Goal: Task Accomplishment & Management: Complete application form

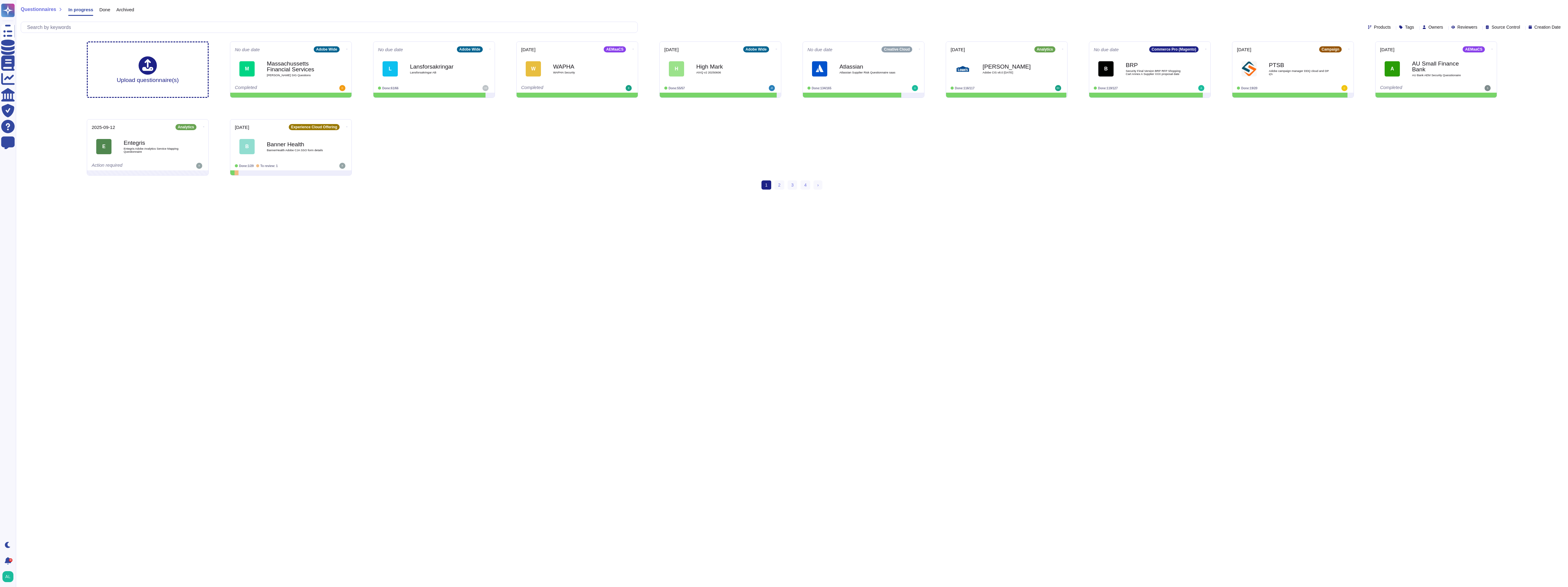
click at [574, 26] on span "Owners" at bounding box center [1436, 27] width 15 height 5
type input "shun"
click at [574, 55] on span "[PERSON_NAME]" at bounding box center [1454, 56] width 37 height 5
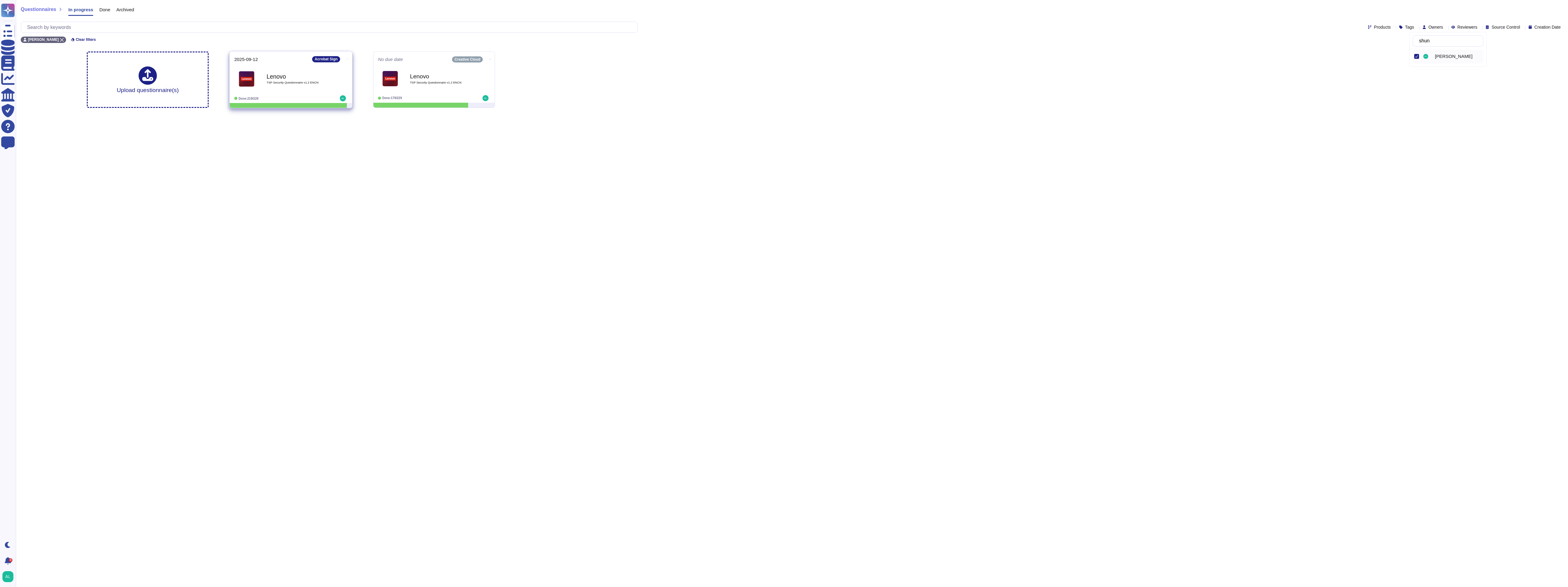
click at [308, 80] on b "Lenovo" at bounding box center [297, 76] width 61 height 6
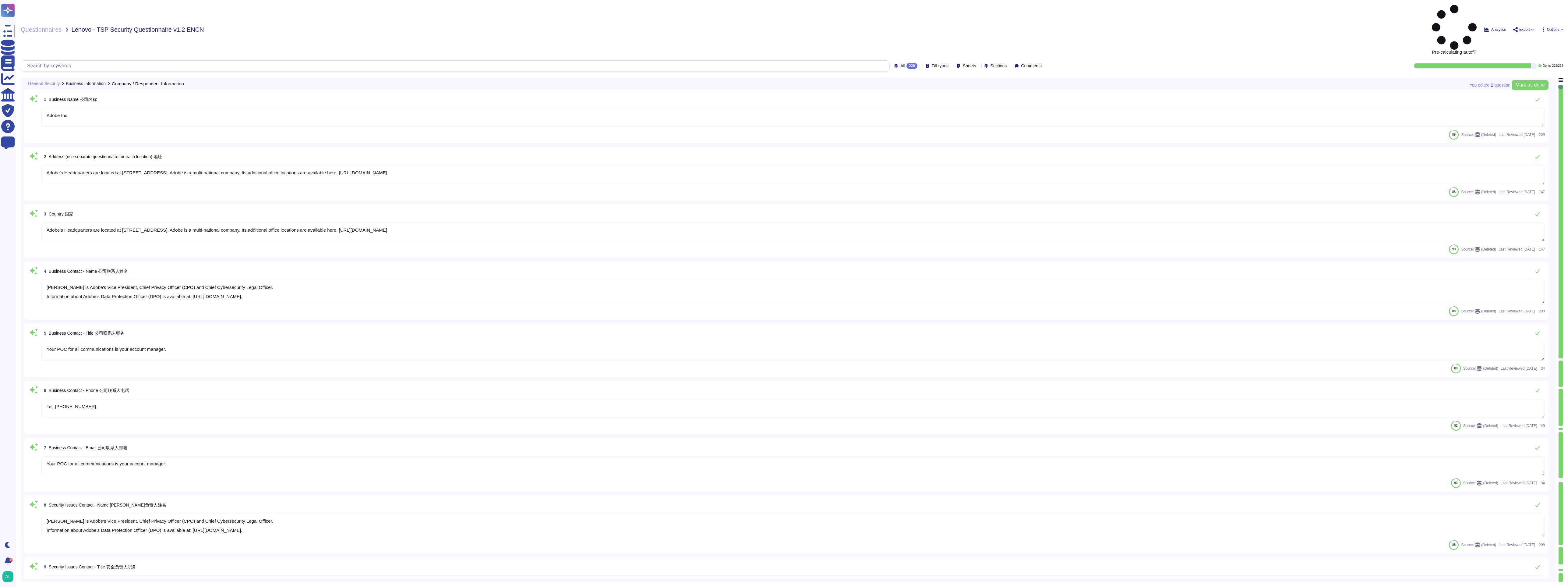
type textarea "Adobe Inc."
type textarea "Adobe's Headquarters are located at [STREET_ADDRESS]. Adobe is a multi-national…"
type textarea "[PERSON_NAME] is Adobe's Vice President, Chief Privacy Officer (CPO) and Chief …"
type textarea "Your POC for all communications is your account manager."
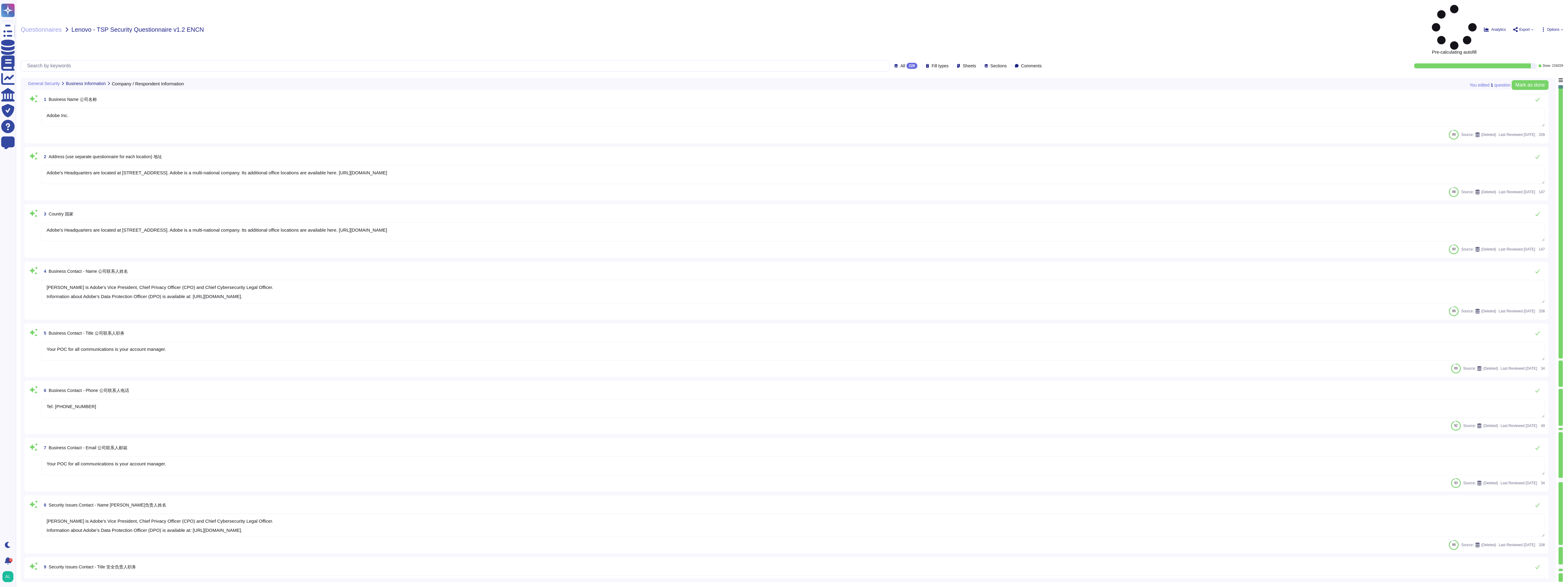
type textarea "Tel: [PHONE_NUMBER]"
type textarea "Your POC for all communications is your account manager."
type textarea "[PERSON_NAME] is Adobe's Vice President, Chief Privacy Officer (CPO) and Chief …"
type textarea "The Chief Security Officer (CSO) is a critically important global role at Adobe…"
type textarea "Please see your CSM"
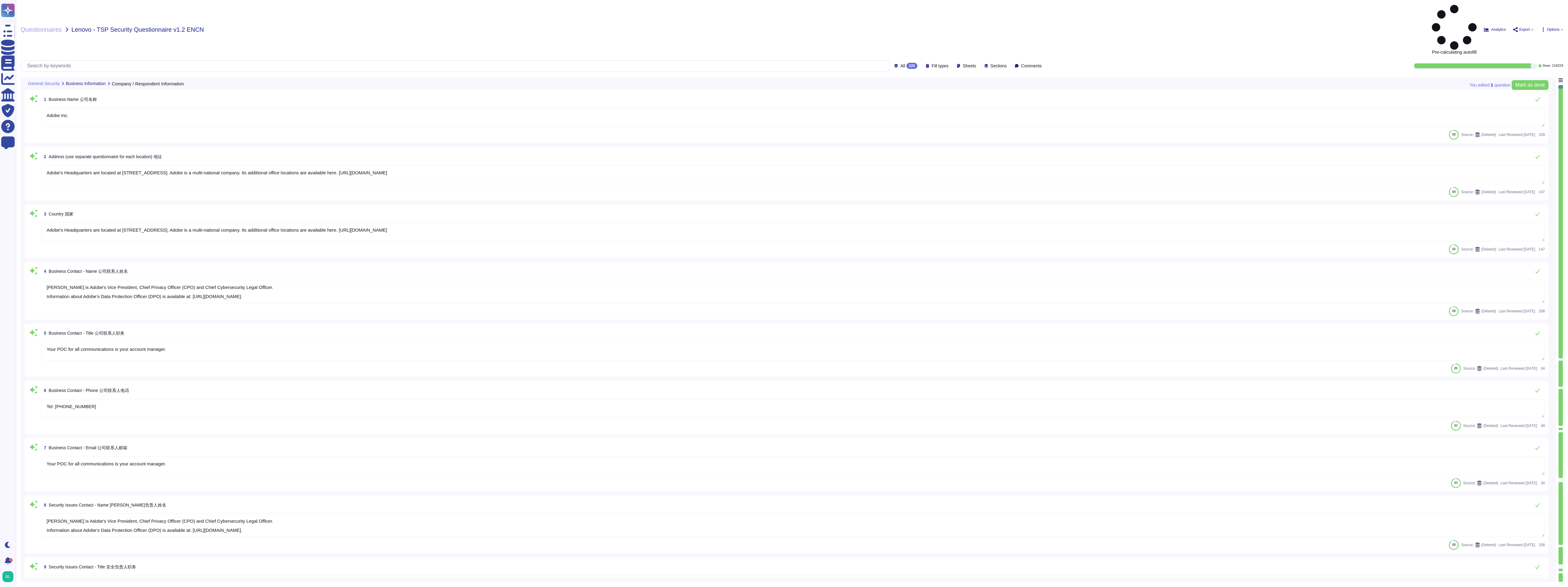
type textarea "Our team of security experts strives to quickly address security issues involvi…"
type textarea "[PERSON_NAME] is Adobe's Vice President, Chief Privacy Officer (CPO) and Chief …"
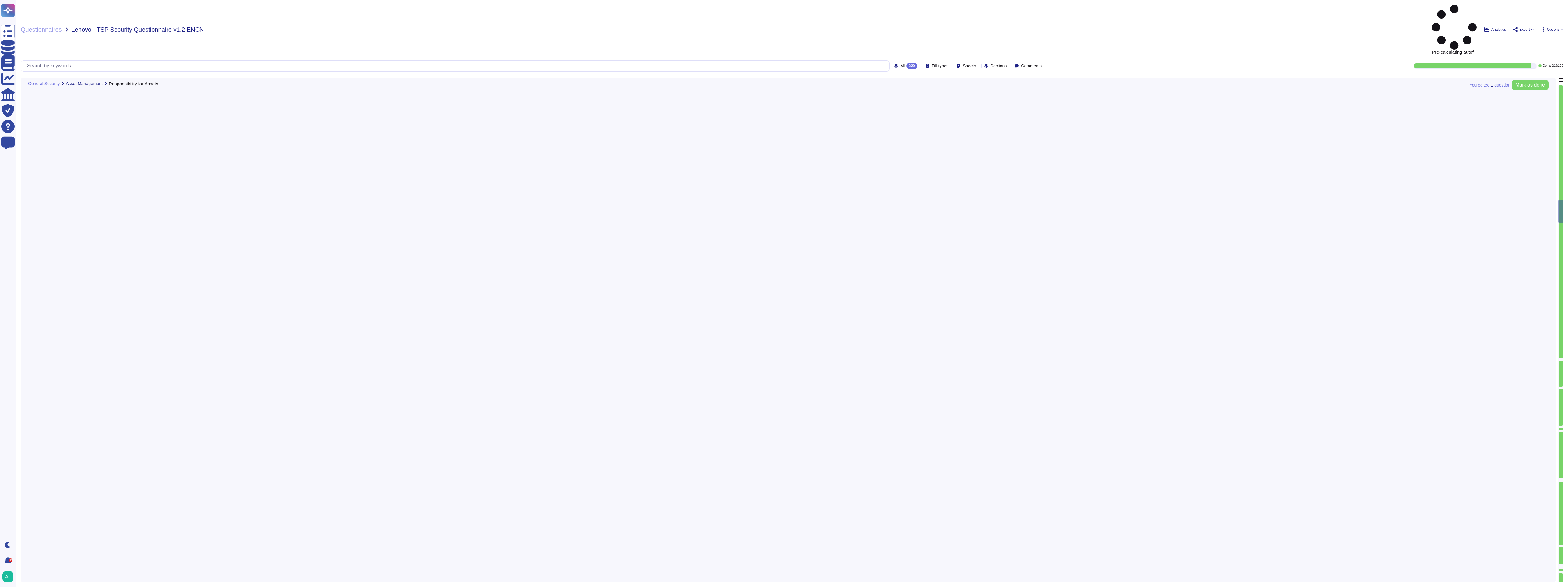
type textarea "Adobe has an Electronic Communications Policy describing the requirements for a…"
type textarea "Adobe management or Employee Experience personnel can initiate the employee ter…"
type textarea "Adobe adheres to a Data Classification and Handling Standard. Adobe's data clas…"
type textarea "Adobe has a Data Classification & Handling Standard, and it is owned by the Chi…"
type textarea "Management is responsible for ensuring that appropriate staff are in place to p…"
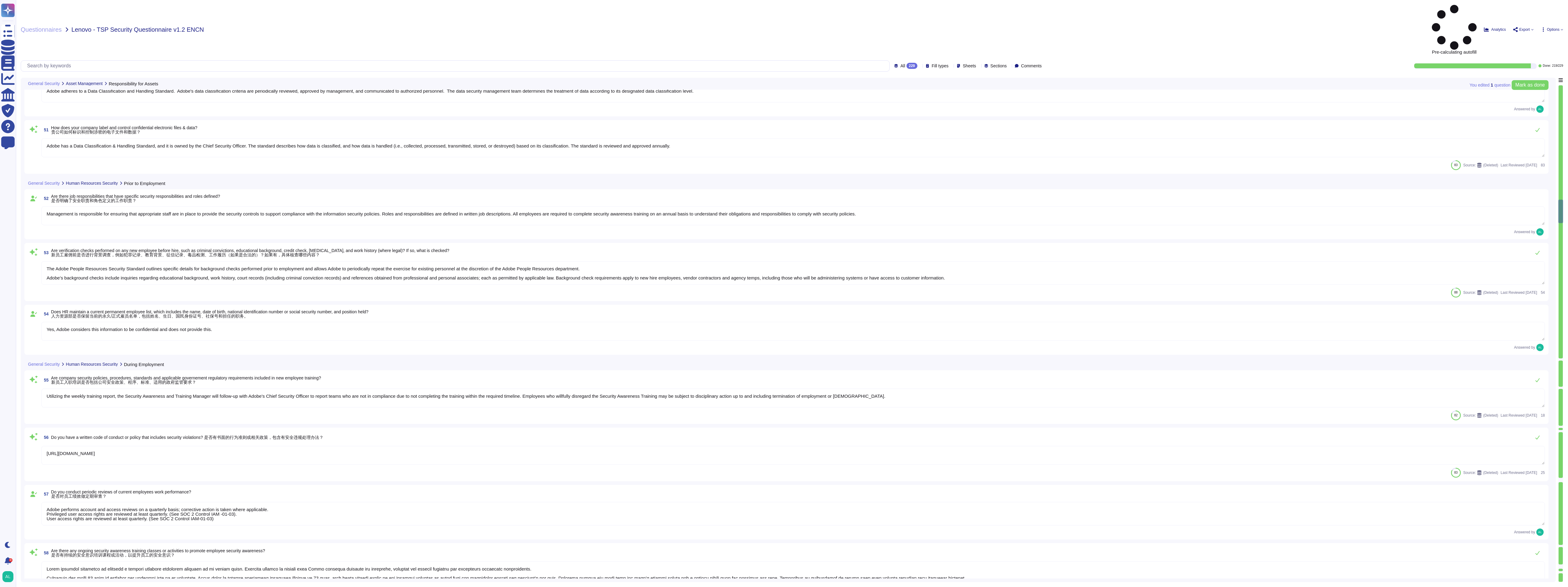
type textarea "The Adobe People Resources Security Standard outlines specific details for back…"
type textarea "Yes, Adobe considers this information to be confidential and does not provide t…"
type textarea "Utilizing the weekly training report, the Security Awareness and Training Manag…"
type textarea "[URL][DOMAIN_NAME]"
type textarea "Adobe performs account and access reviews on a quarterly basis; corrective acti…"
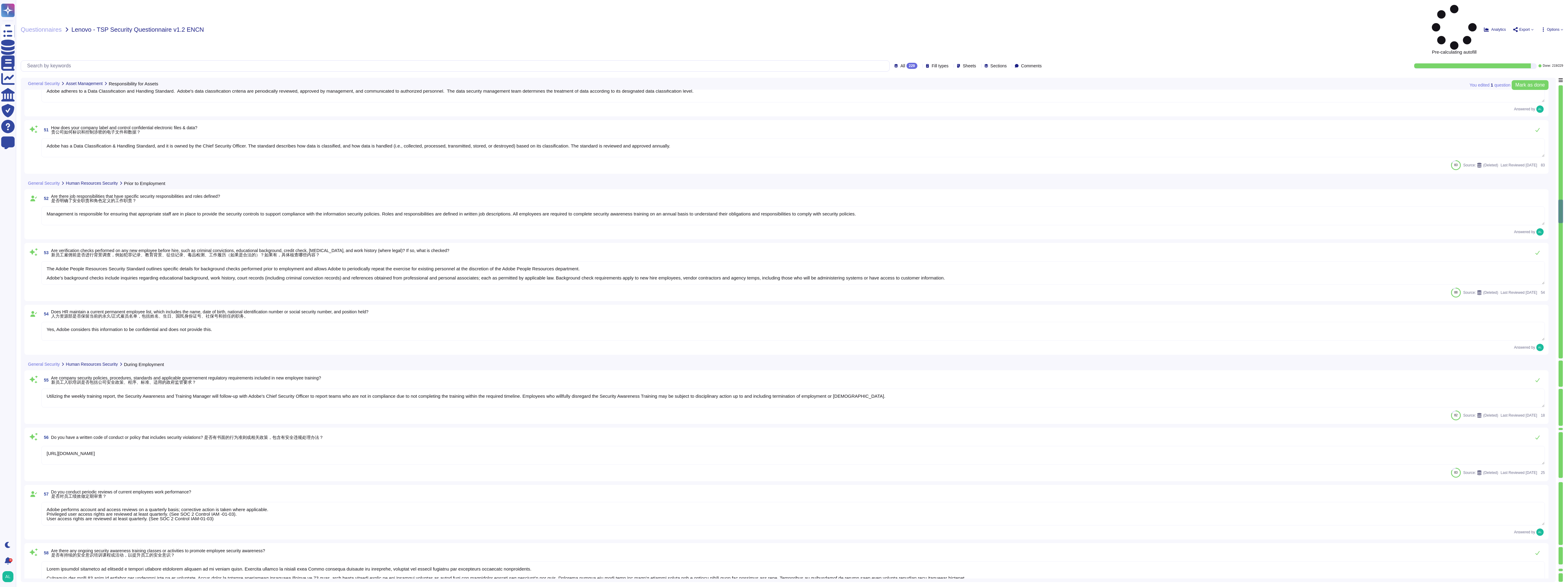
type textarea "Lorem ipsumdol sitametco ad elitsedd e tempori utlabore etdolorem aliquaen ad m…"
type textarea "Adobe employees are required to sign an agreement that they will preserve the c…"
type textarea "For exiting or terminated Adobe personnel, People Resource ("PR") or the employ…"
type textarea "Roles and responsibilities for performing employment termination or change in e…"
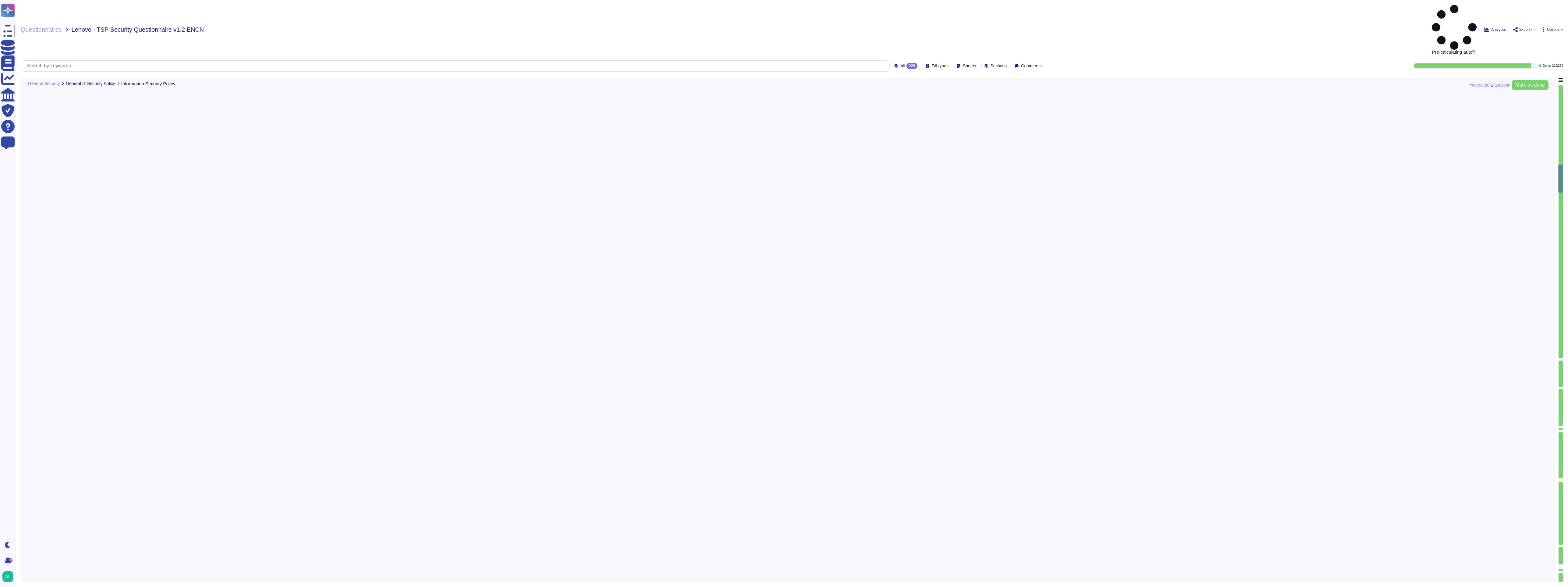
scroll to position [1038, 0]
type textarea "Adobe's Headquarters are located at [STREET_ADDRESS]. Adobe is a multi-national…"
type textarea "[PERSON_NAME] is Adobe's Vice President, Chief Privacy Officer (CPO) and Chief …"
type textarea "Your POC for all communications is your account manager."
type textarea "Tel: [PHONE_NUMBER]"
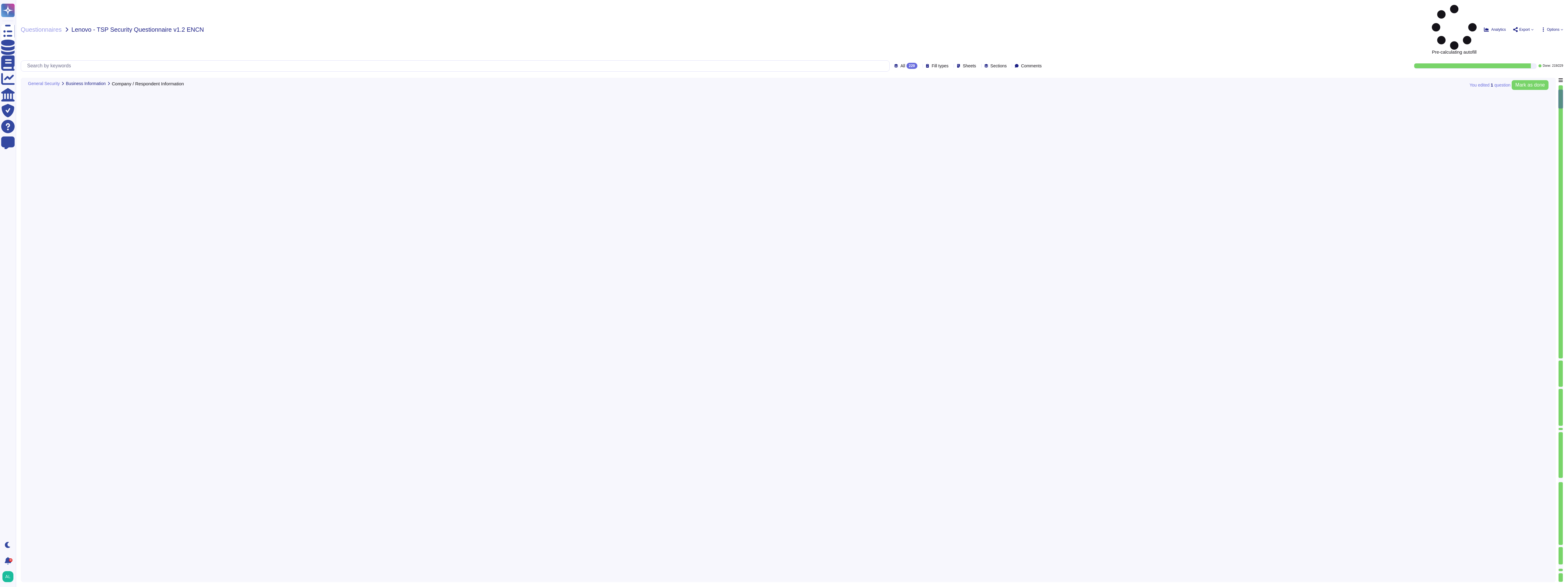
type textarea "Your POC for all communications is your account manager."
type textarea "[PERSON_NAME] is Adobe's Vice President, Chief Privacy Officer (CPO) and Chief …"
type textarea "The Chief Security Officer (CSO) is a critically important global role at Adobe…"
type textarea "Please see your CSM"
type textarea "Our team of security experts strives to quickly address security issues involvi…"
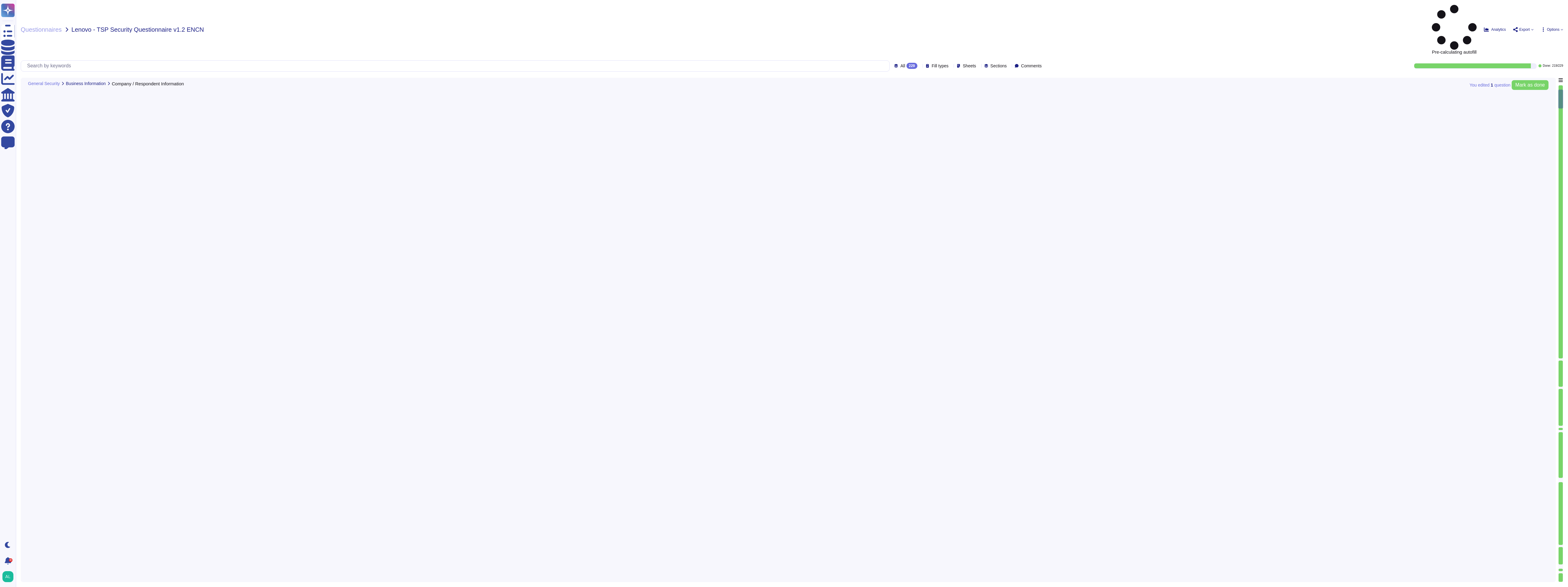
type textarea "[PERSON_NAME] is Adobe's Vice President, Chief Privacy Officer (CPO) and Chief …"
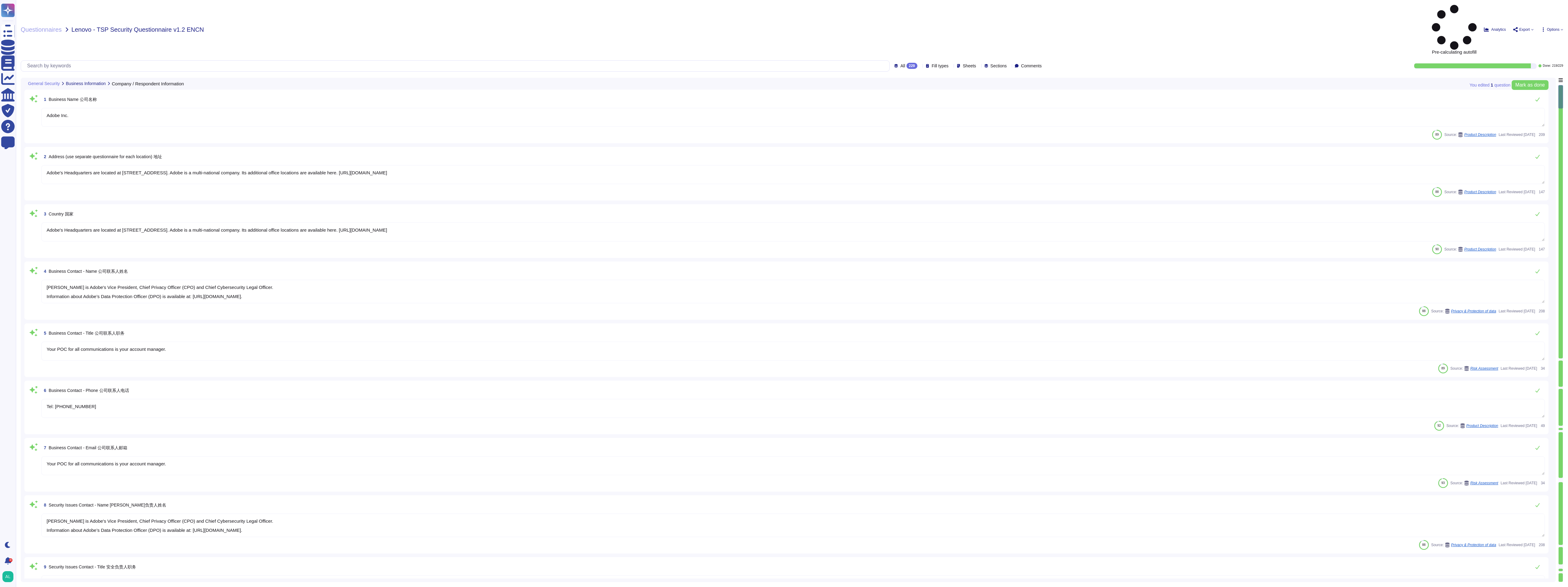
type textarea "Adobe Inc."
type textarea "Adobe's Headquarters are located at [STREET_ADDRESS]. Adobe is a multi-national…"
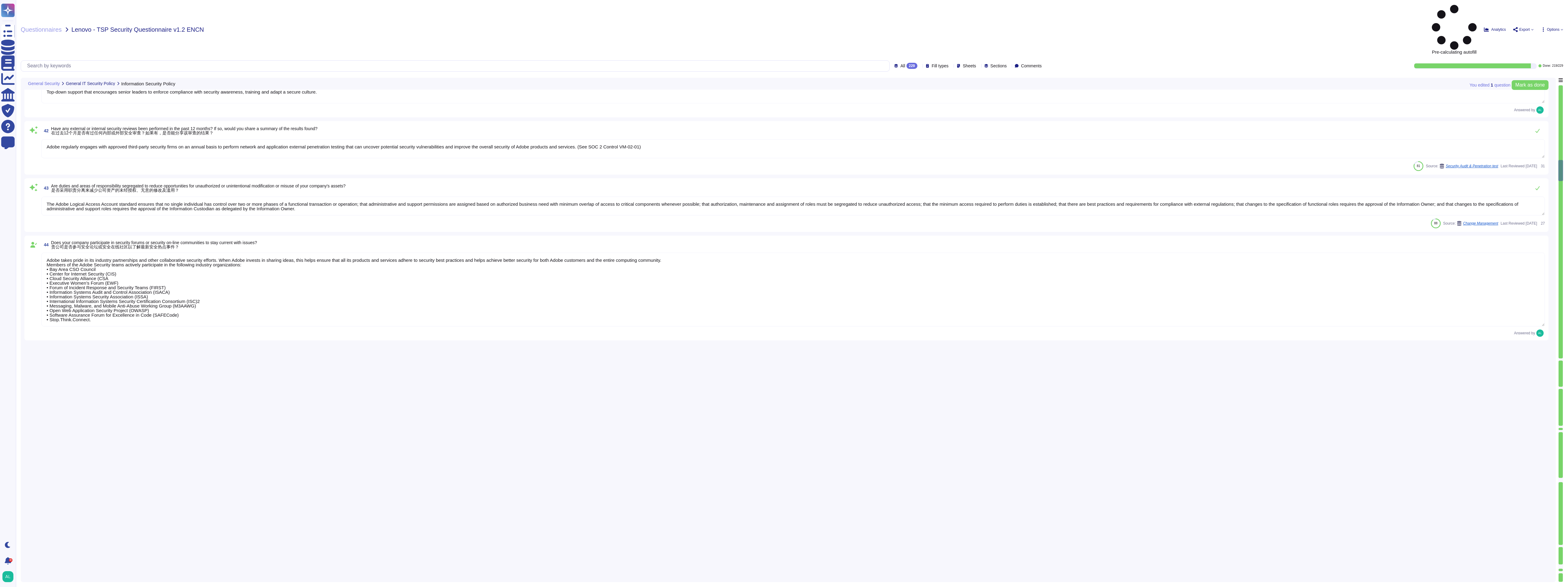
type textarea "Roles and responsibilities for the governance of Information Security within Ad…"
type textarea "Adobe has an application security team that works with product and service team…"
type textarea "Top-down support that encourages senior leaders to enforce compliance with secu…"
type textarea "Adobe regularly engages with approved third-party security firms on an annual b…"
type textarea "The Adobe Logical Access Account standard ensures that no single individual has…"
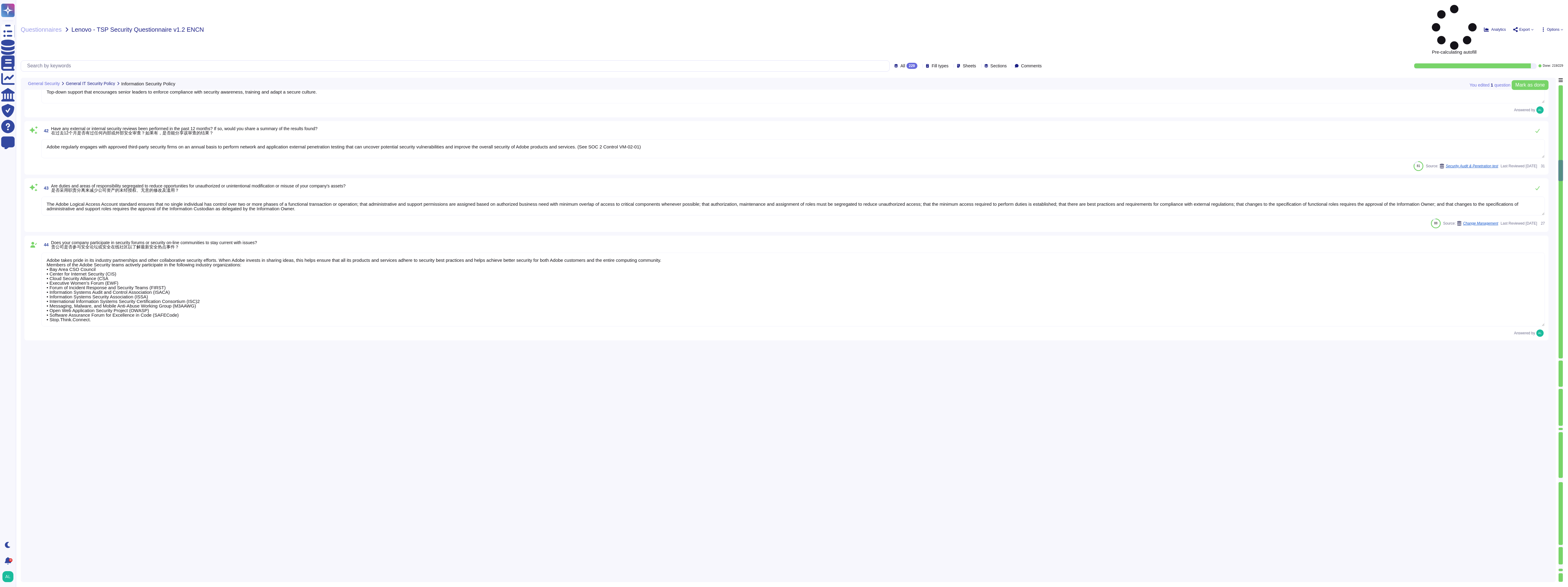
type textarea "Adobe takes pride in its industry partnerships and other collaborative security…"
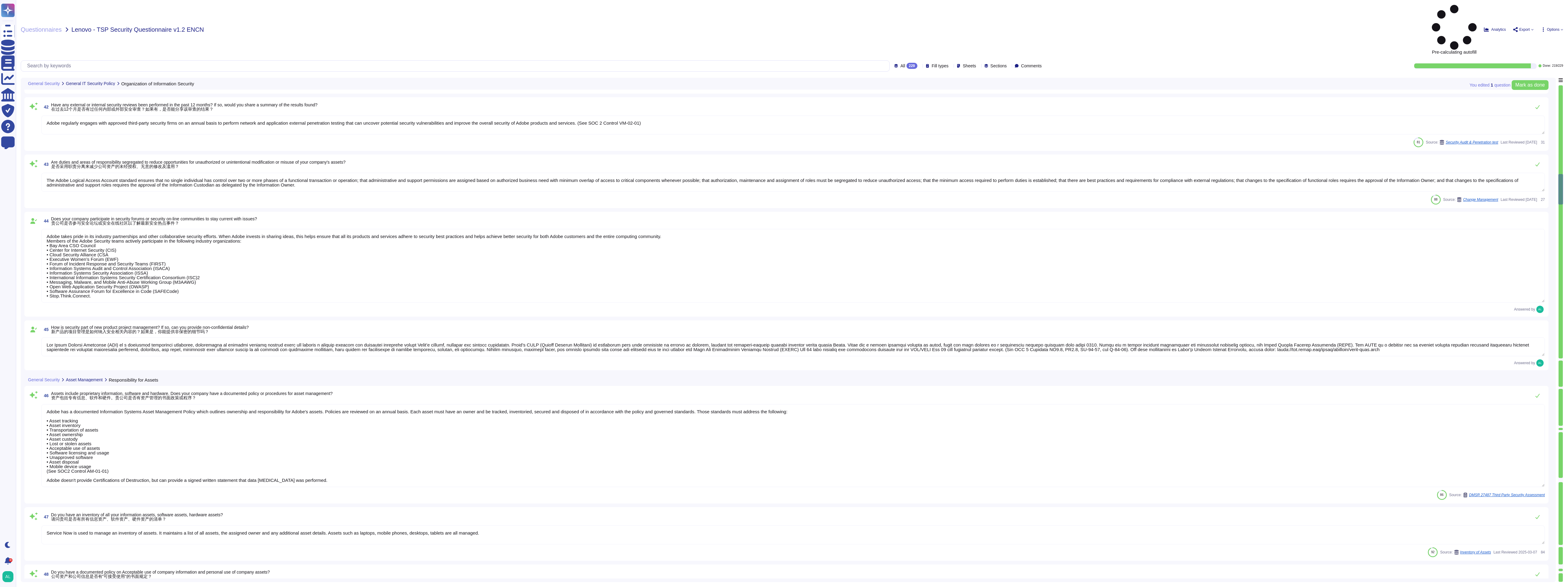
type textarea "Adobe has a documented Information Systems Asset Management Policy which outlin…"
type textarea "Service Now is used to manage an inventory of assets. It maintains a list of al…"
type textarea "Adobe has an Electronic Communications Policy describing the requirements for a…"
type textarea "Adobe management or Employee Experience personnel can initiate the employee ter…"
type textarea "Adobe adheres to a Data Classification and Handling Standard. Adobe's data clas…"
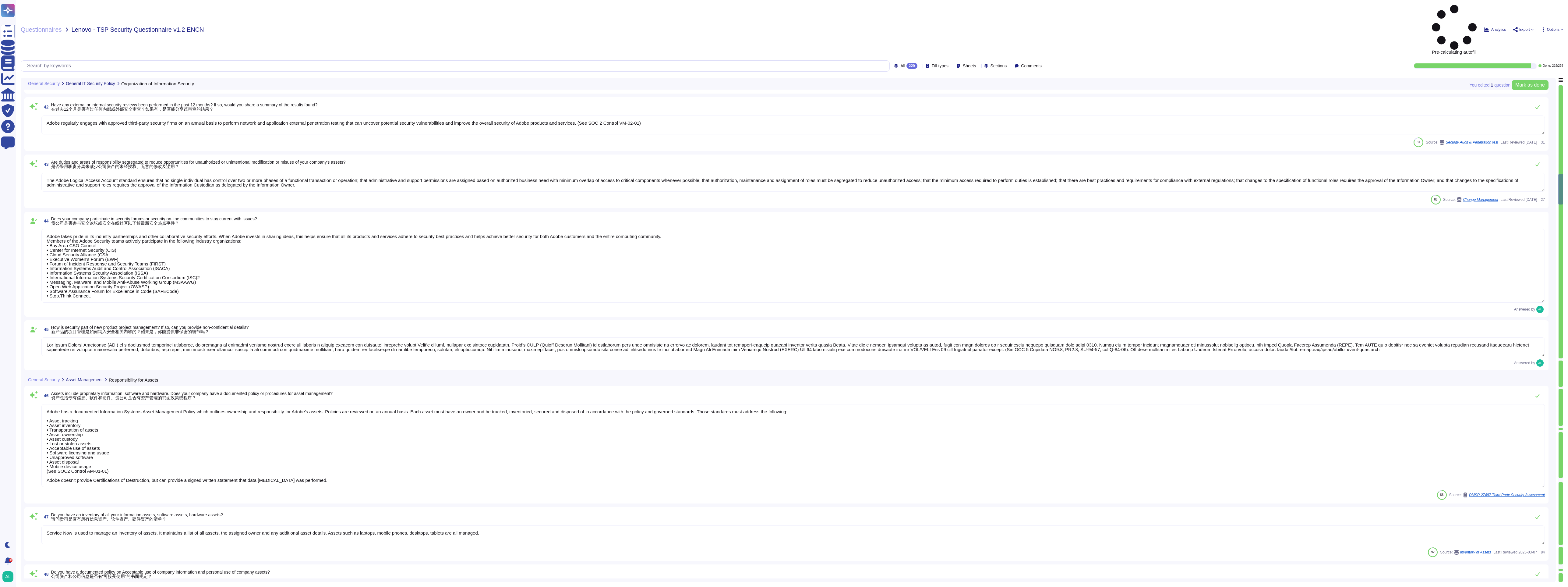
type textarea "Adobe has a Data Classification & Handling Standard, and it is owned by the Chi…"
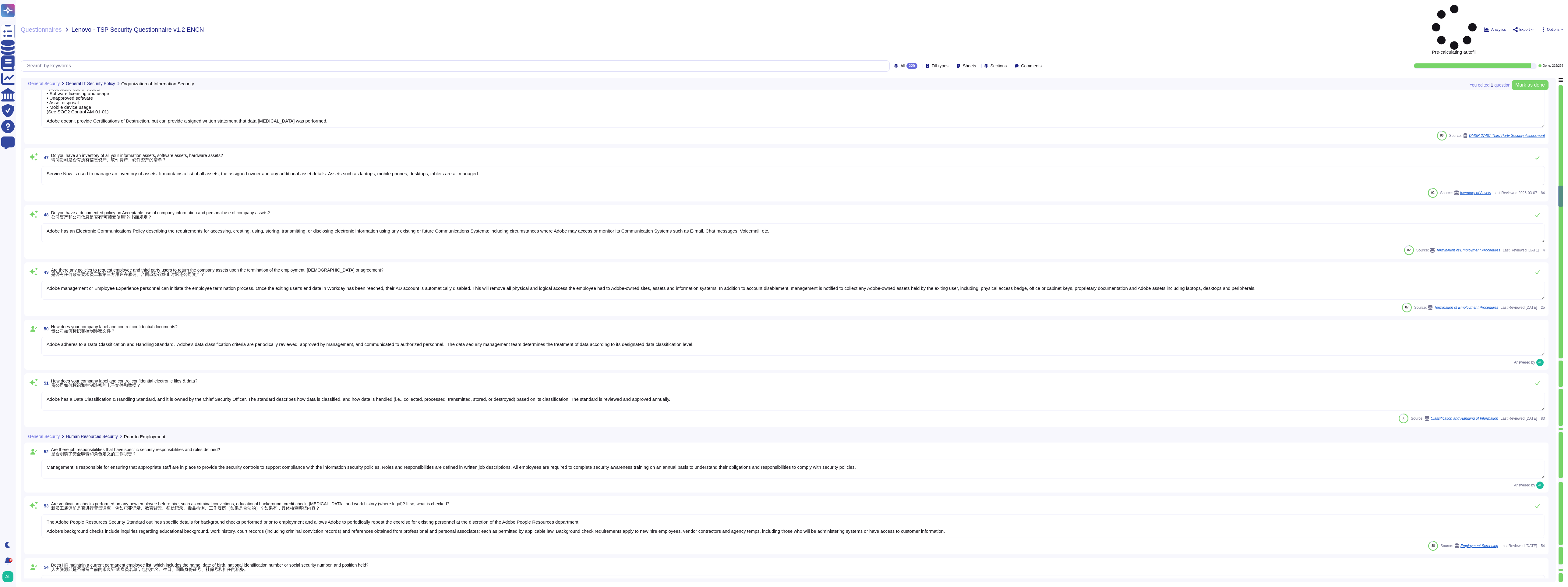
type textarea "Adobe regularly engages with approved third-party security firms on an annual b…"
type textarea "The Adobe Logical Access Account standard ensures that no single individual has…"
type textarea "Adobe takes pride in its industry partnerships and other collaborative security…"
type textarea "Lor Ipsum Dolorsi Ametconse (ADI) el s doeiusmod temporinci utlaboree, dolorema…"
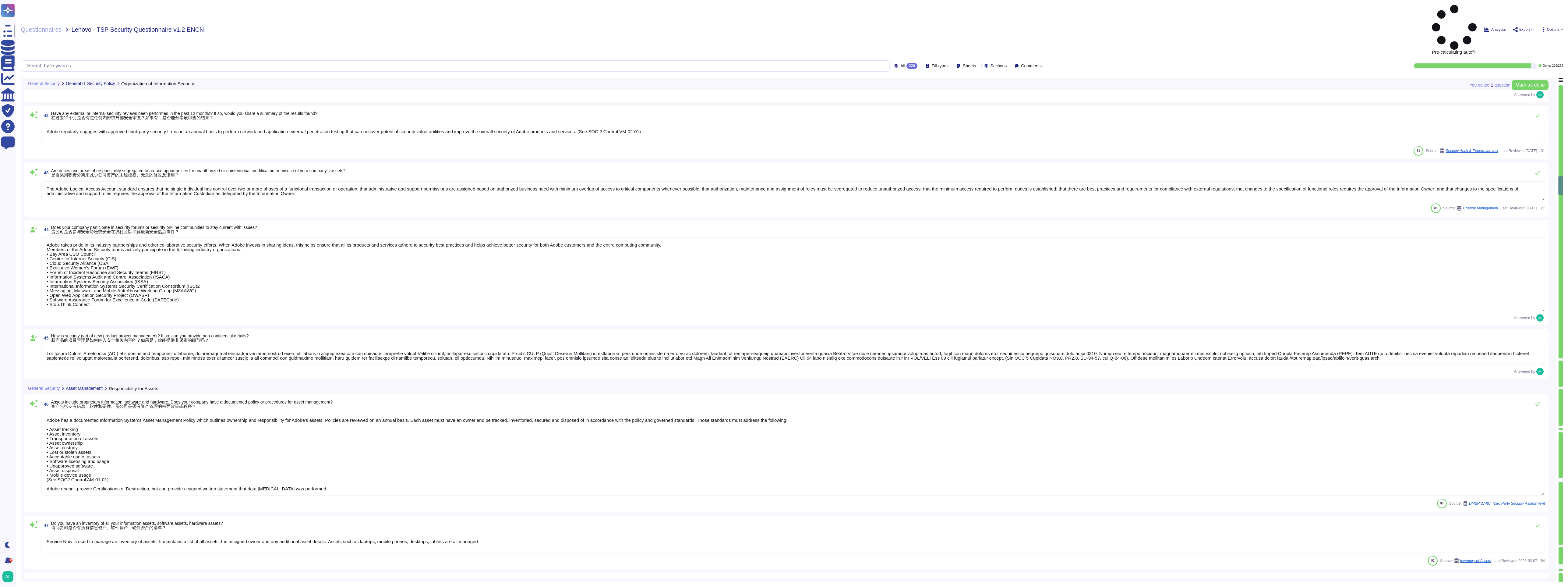
type textarea "Top-down support that encourages senior leaders to enforce compliance with secu…"
type textarea "Roles and responsibilities for the governance of Information Security within Ad…"
type textarea "Adobe has an application security team that works with product and service team…"
type textarea "Top-down support that encourages senior leaders to enforce compliance with secu…"
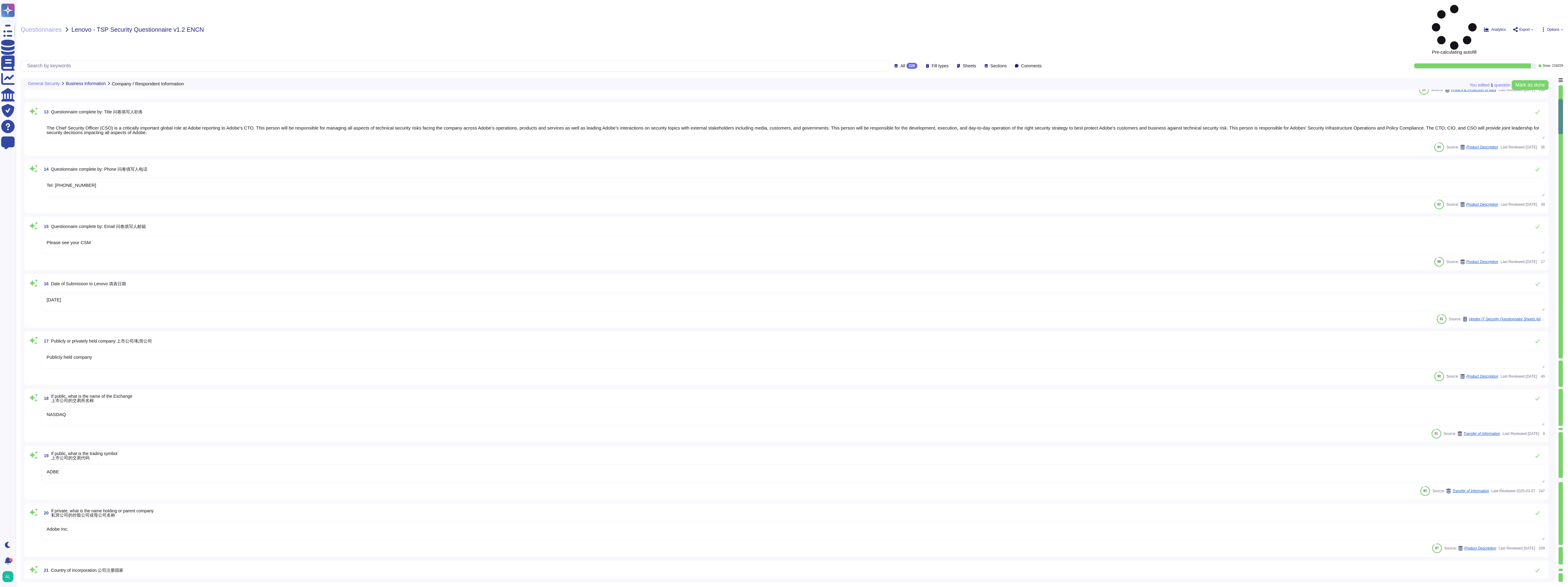
type textarea "Your POC for all communications is your account manager."
type textarea "[PERSON_NAME] is Adobe's Vice President, Chief Privacy Officer (CPO) and Chief …"
type textarea "The Chief Security Officer (CSO) is a critically important global role at Adobe…"
type textarea "Please see your CSM"
type textarea "Our team of security experts strives to quickly address security issues involvi…"
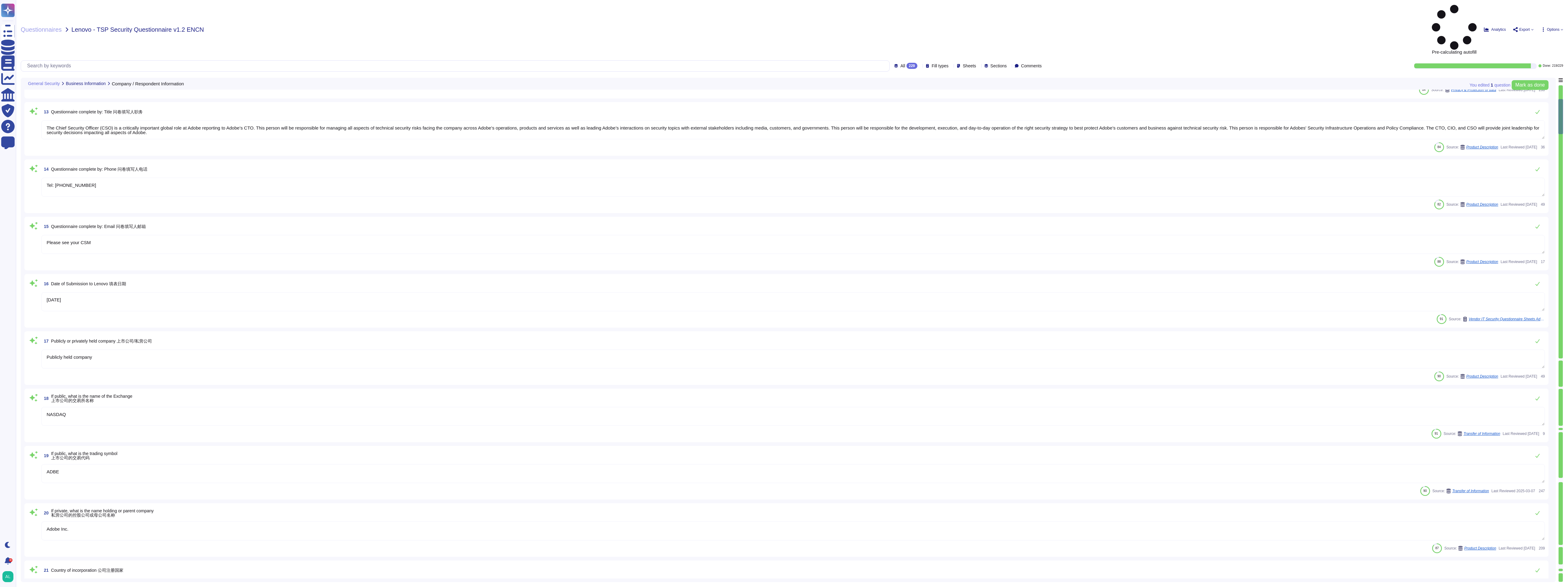
type textarea "[PERSON_NAME] is Adobe's Vice President, Chief Privacy Officer (CPO) and Chief …"
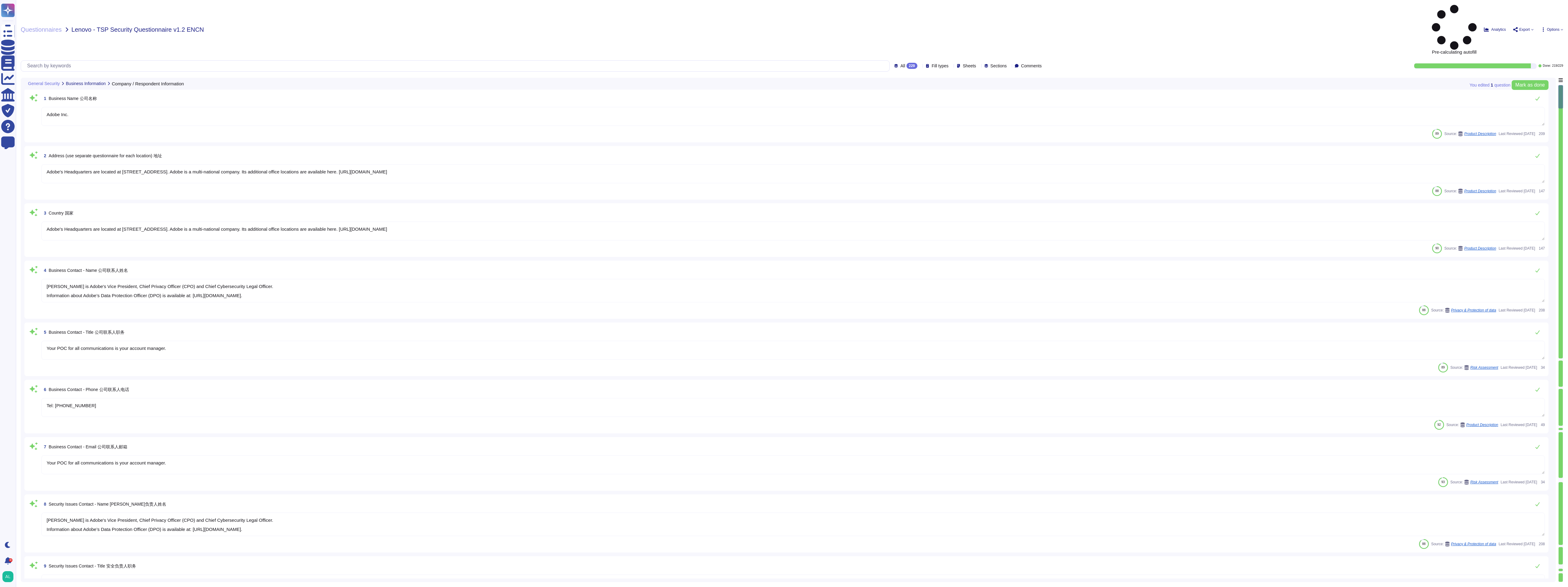
type textarea "Adobe Inc."
type textarea "Adobe's Headquarters are located at [STREET_ADDRESS]. Adobe is a multi-national…"
type textarea "[PERSON_NAME] is Adobe's Vice President, Chief Privacy Officer (CPO) and Chief …"
type textarea "Your POC for all communications is your account manager."
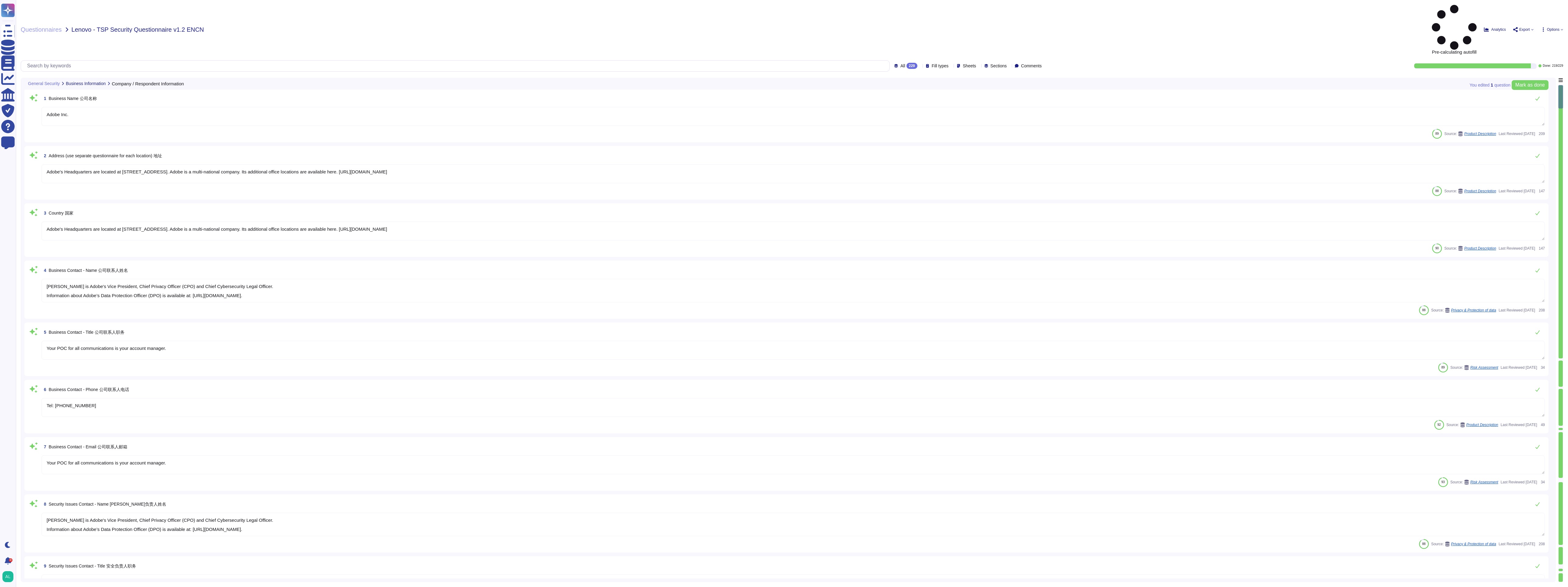
type textarea "Tel: [PHONE_NUMBER]"
click at [574, 63] on div "All 229" at bounding box center [907, 65] width 26 height 6
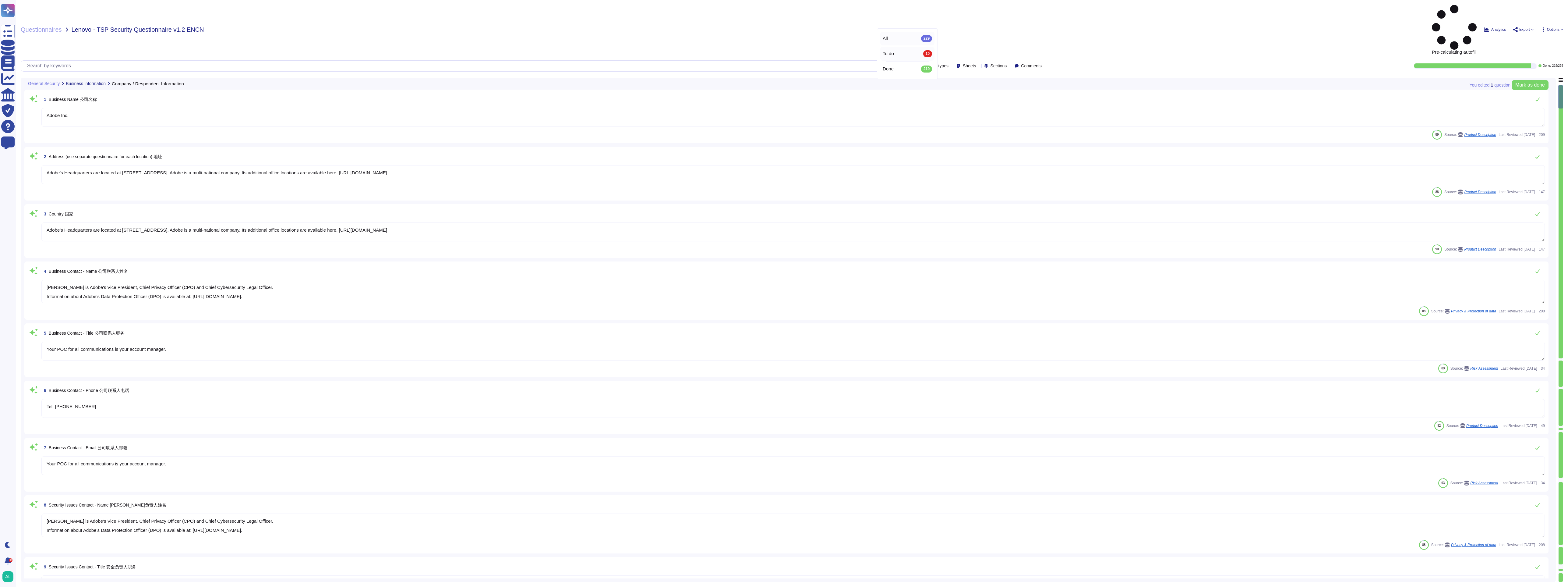
click at [574, 51] on div "To do 10" at bounding box center [907, 54] width 49 height 6
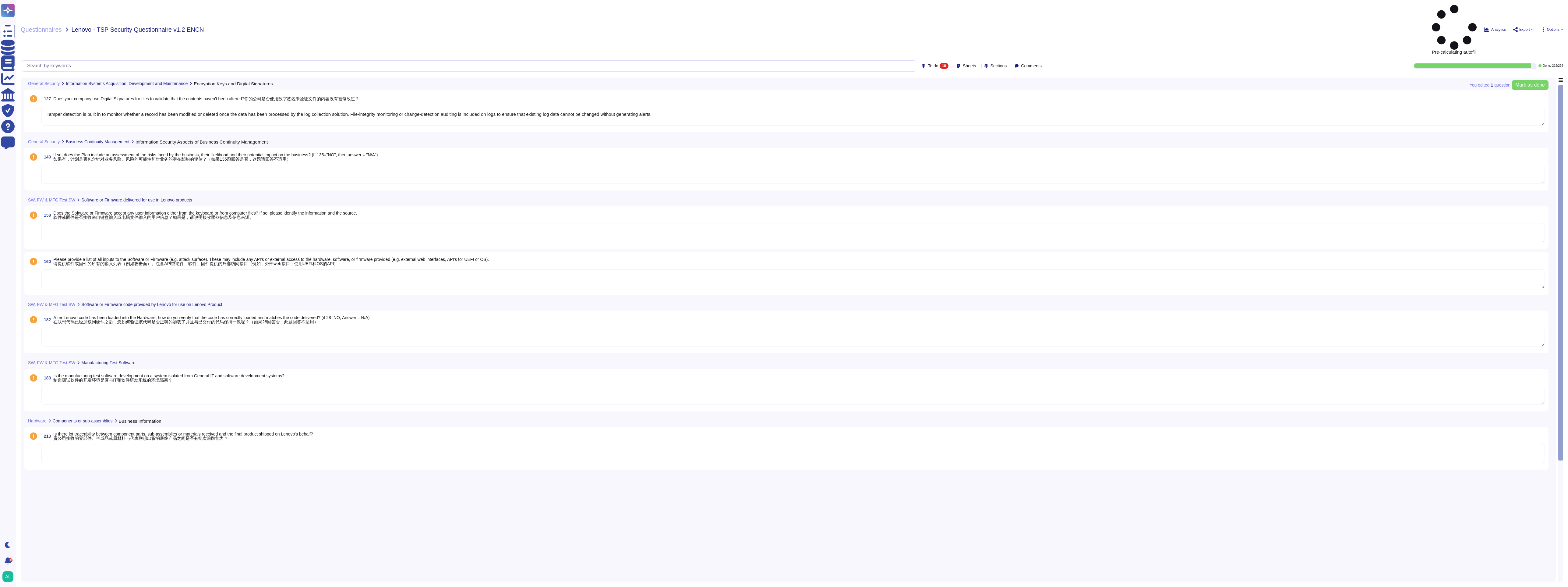
type textarea "Tamper detection is built in to monitor whether a record has been modified or d…"
click at [574, 107] on textarea "Tamper detection is built in to monitor whether a record has been modified or d…" at bounding box center [793, 116] width 1503 height 19
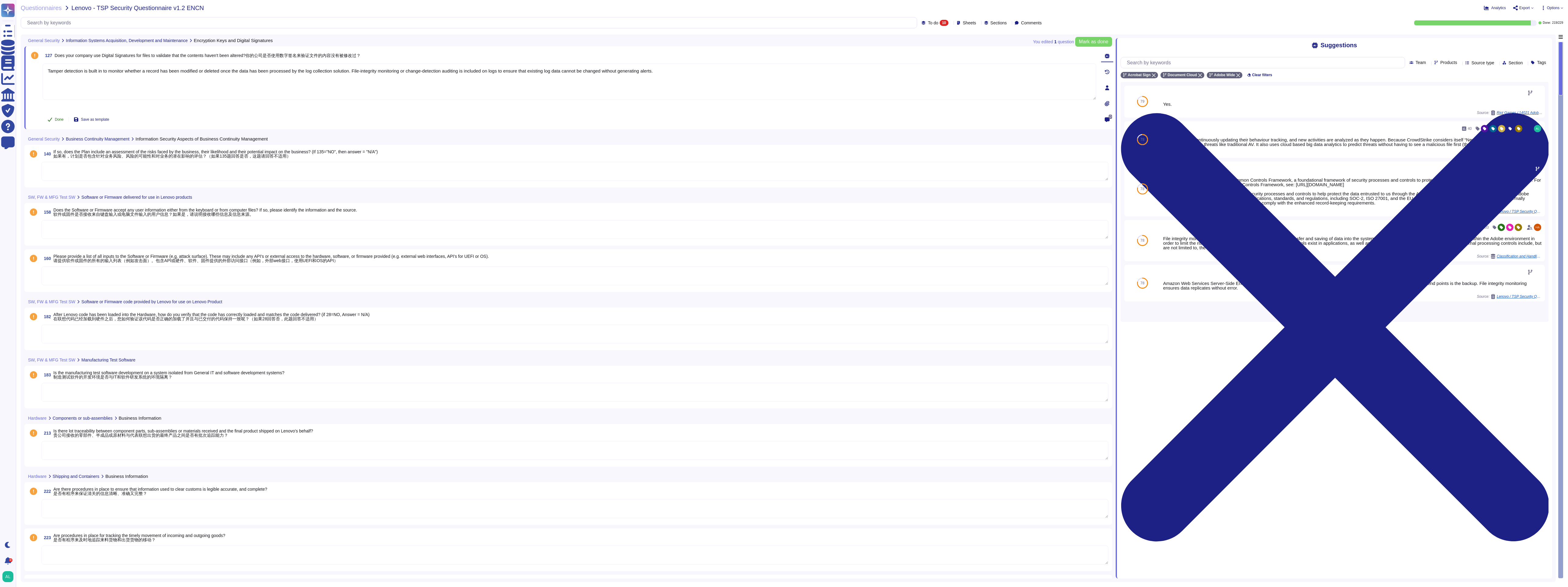
click at [58, 115] on button "Done" at bounding box center [56, 119] width 26 height 12
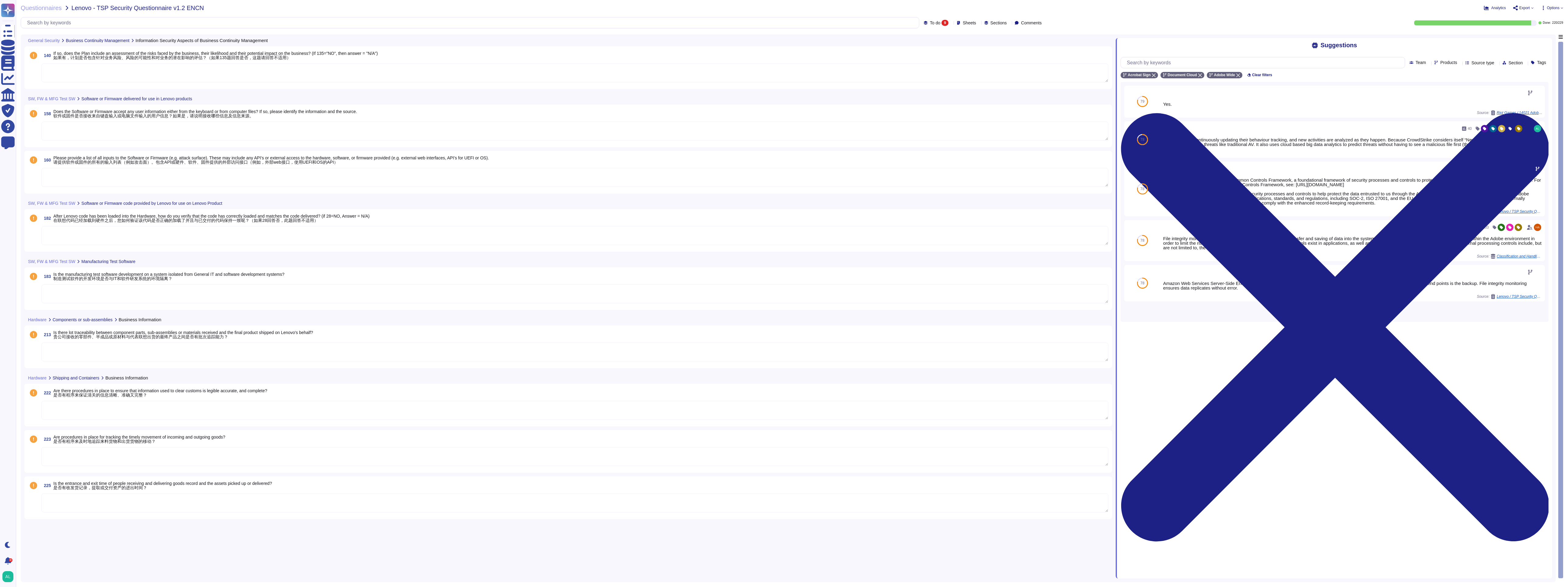
click at [93, 75] on textarea at bounding box center [575, 72] width 1067 height 19
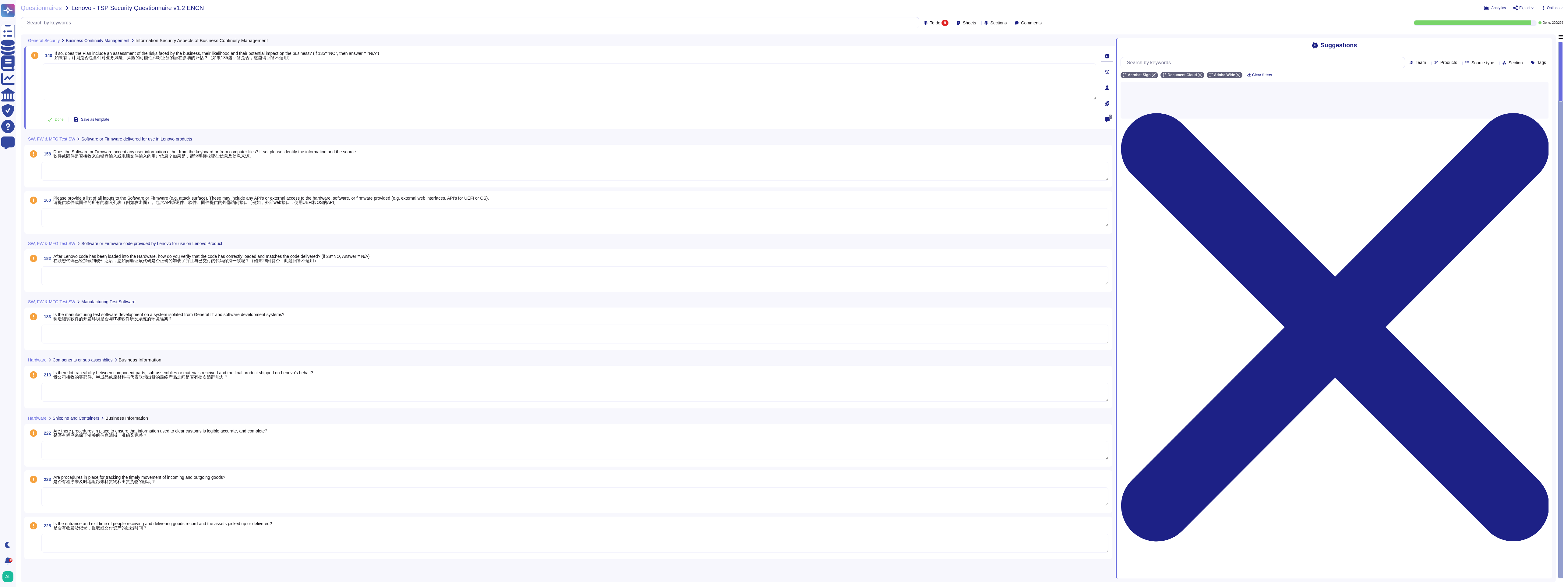
click at [318, 84] on textarea at bounding box center [569, 81] width 1054 height 37
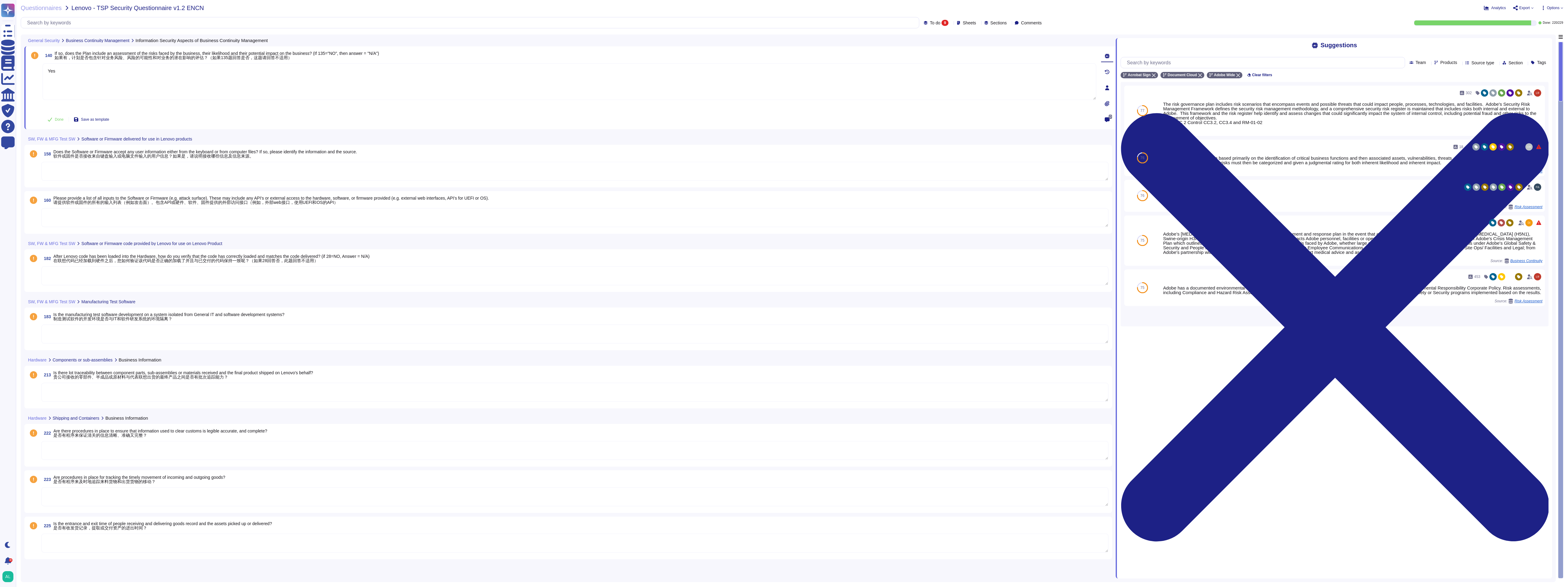
type textarea "Yes"
click at [178, 171] on textarea at bounding box center [575, 171] width 1067 height 19
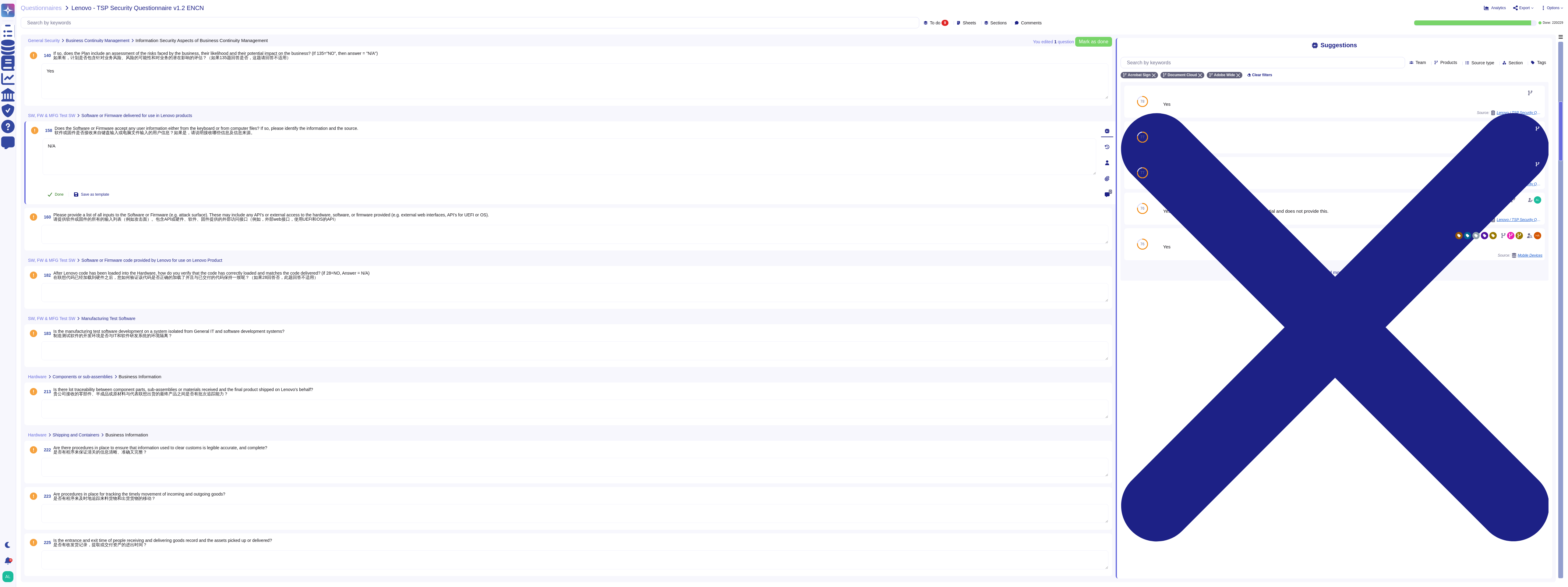
type textarea "N/A"
click at [59, 194] on span "Done" at bounding box center [59, 195] width 9 height 4
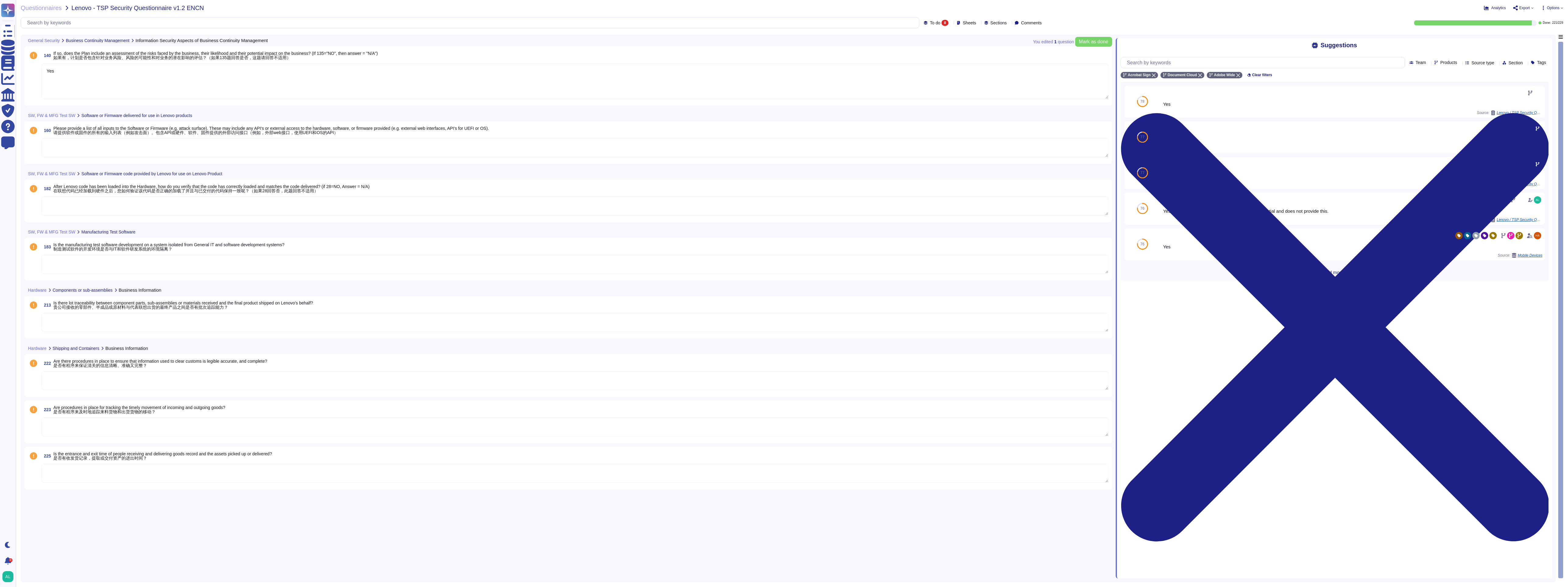
click at [59, 194] on span "182 After Lenovo code has been loaded into the Hardware, how do you verify that…" at bounding box center [206, 188] width 328 height 11
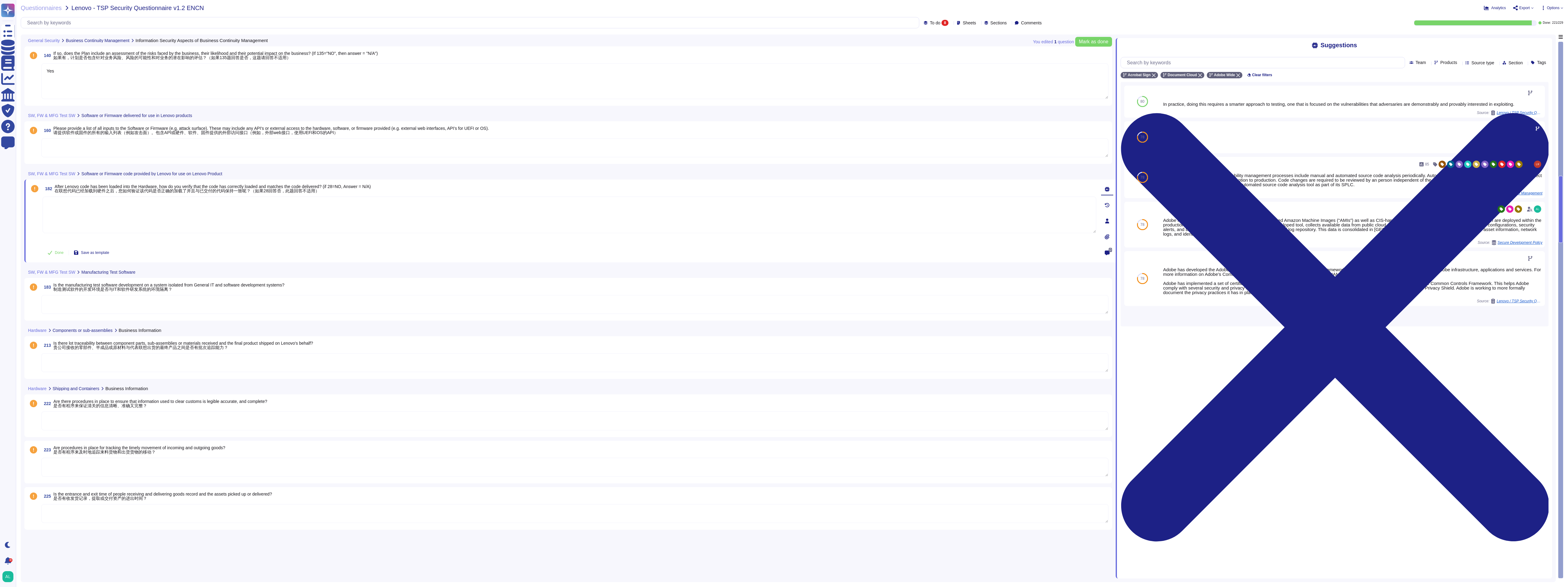
click at [75, 143] on textarea at bounding box center [575, 147] width 1067 height 19
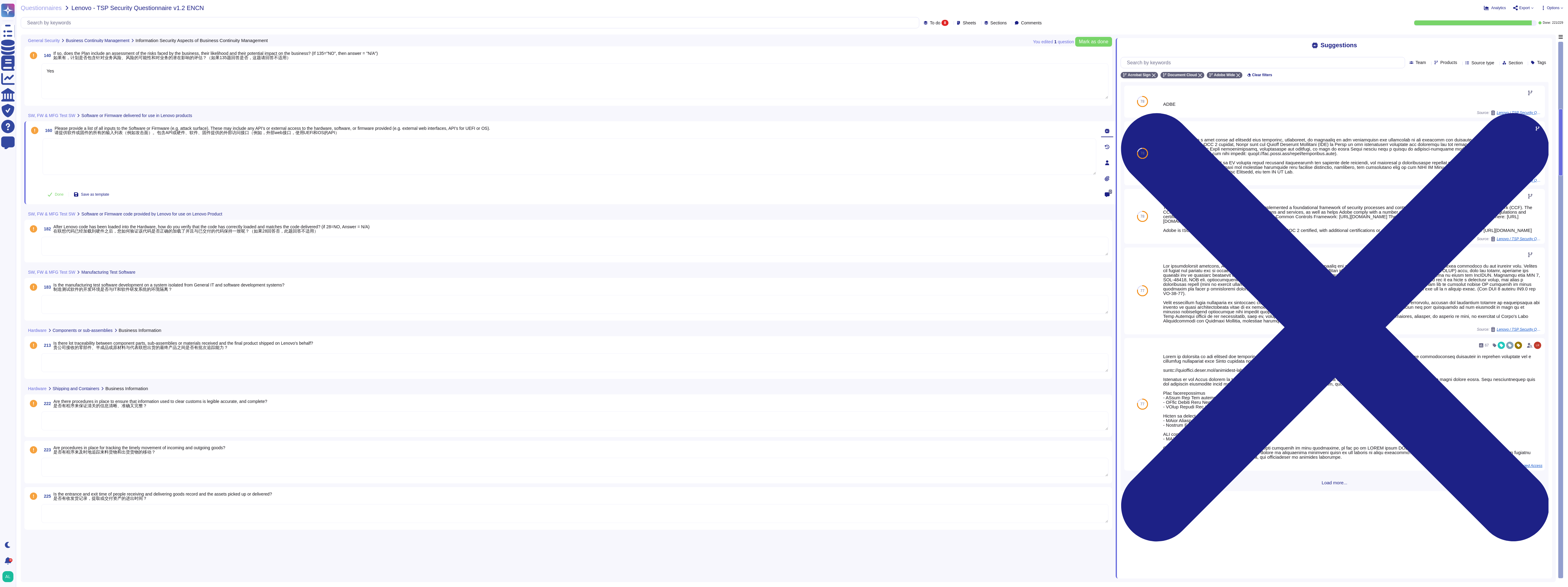
click at [347, 156] on textarea at bounding box center [569, 156] width 1054 height 37
type textarea "N/A"
click at [54, 197] on button "Done" at bounding box center [56, 194] width 26 height 12
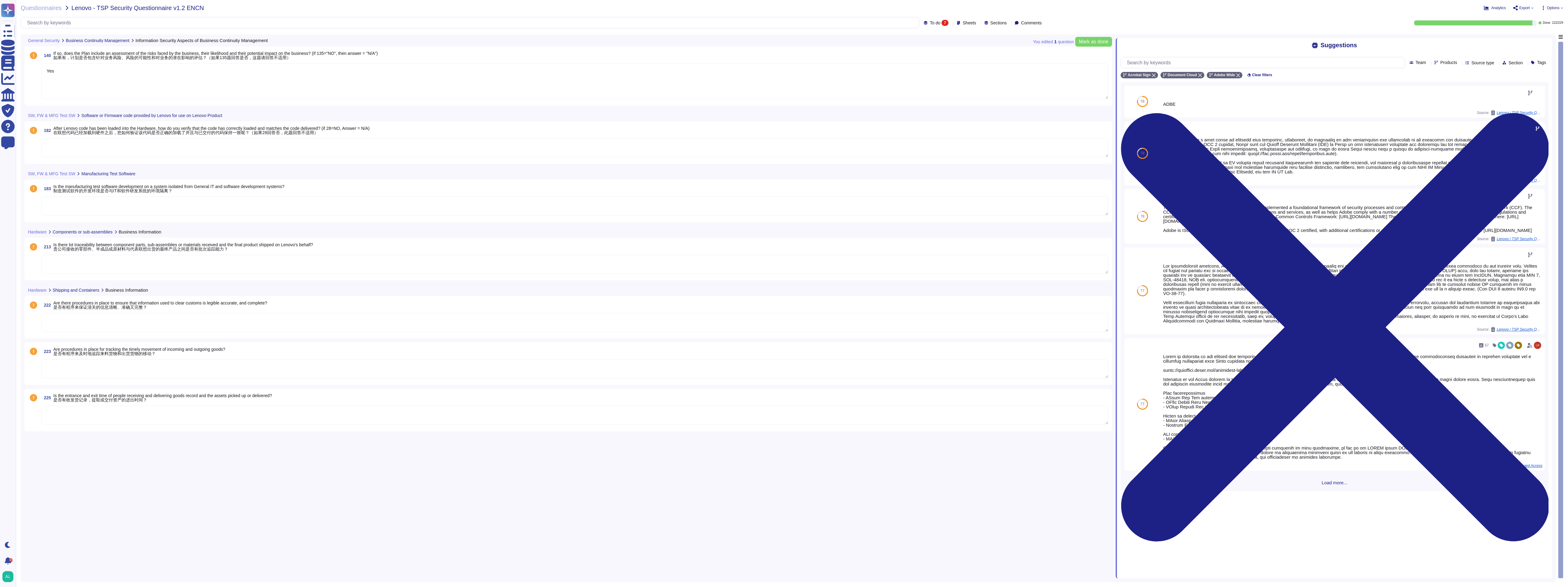
click at [66, 147] on textarea at bounding box center [575, 147] width 1067 height 19
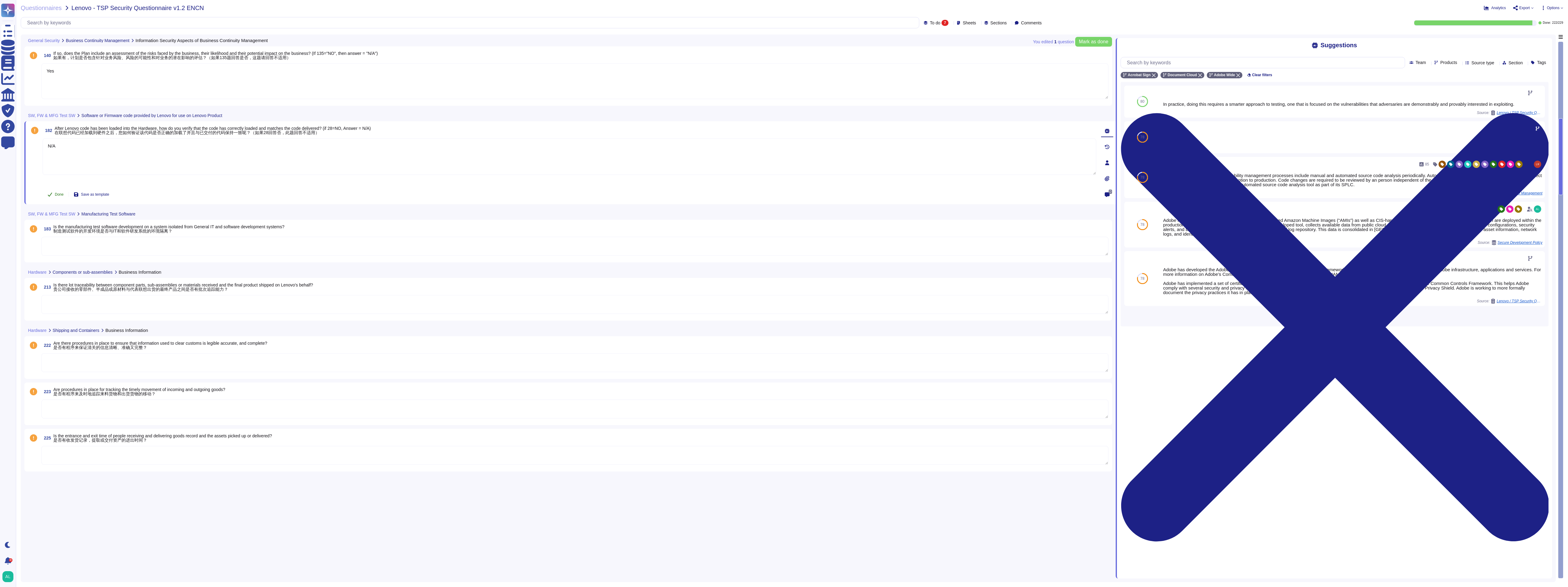
type textarea "N/A"
click at [56, 195] on span "Done" at bounding box center [59, 195] width 9 height 4
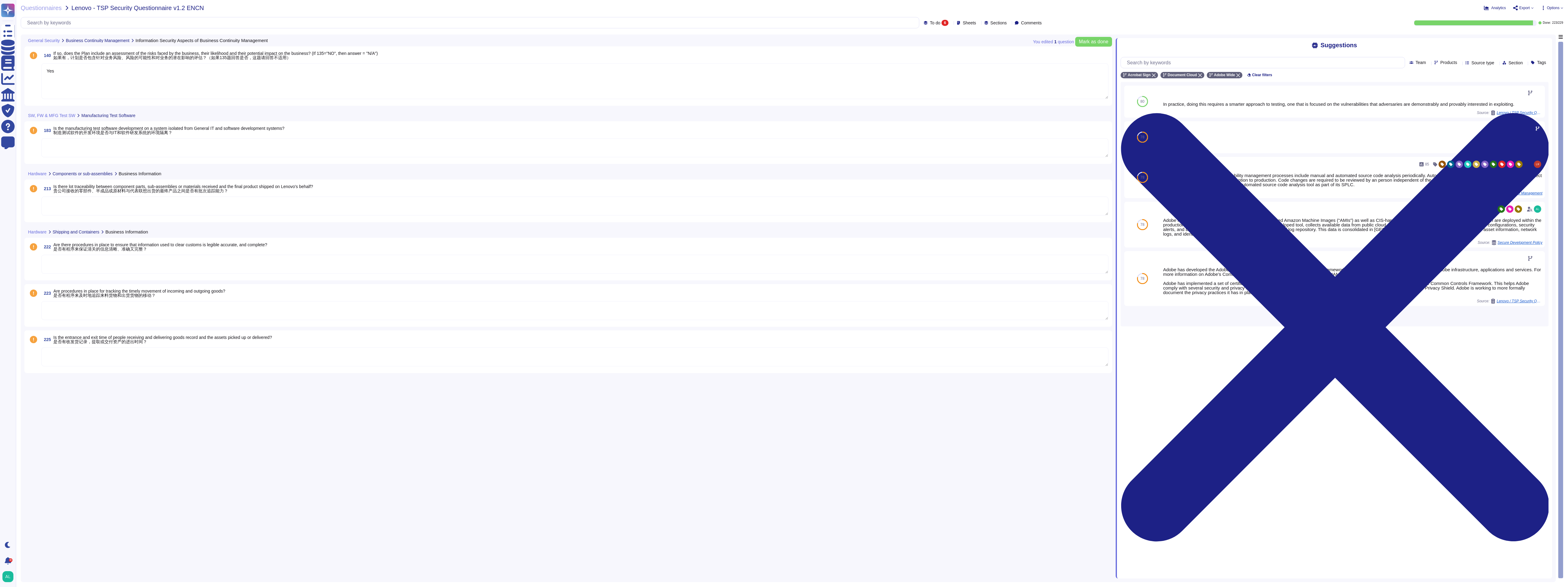
click at [104, 148] on textarea at bounding box center [575, 147] width 1067 height 19
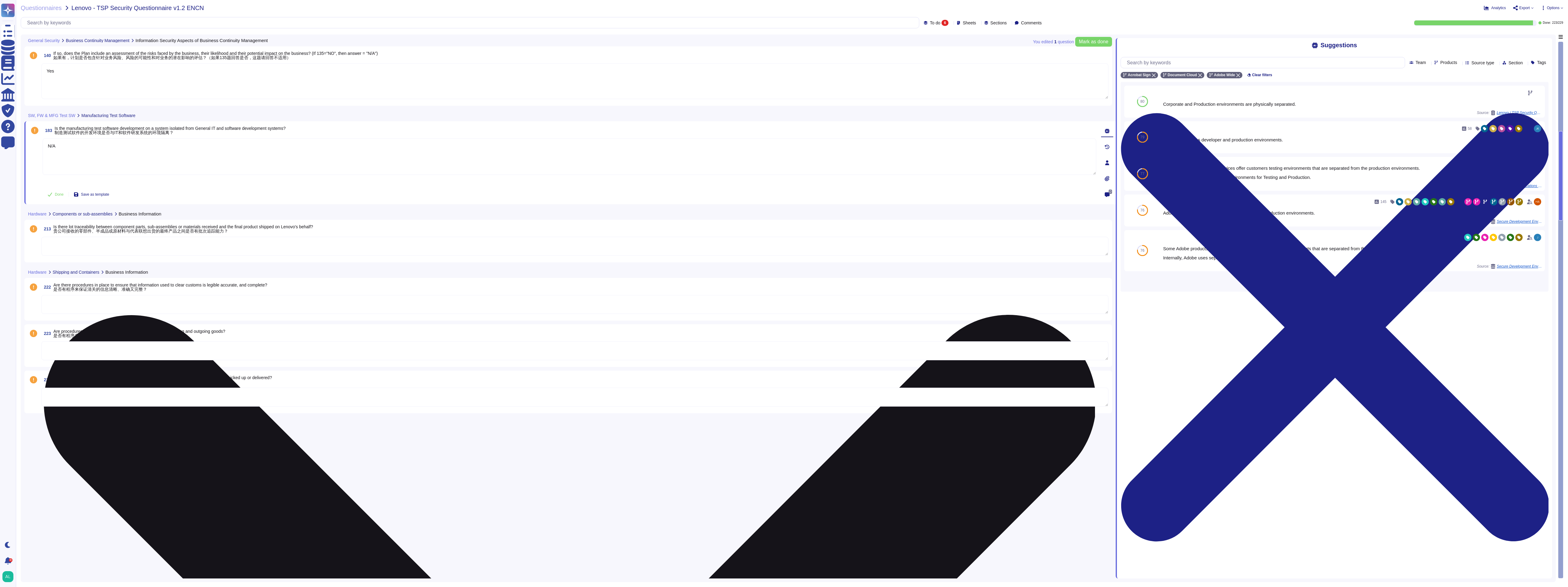
type textarea "N"
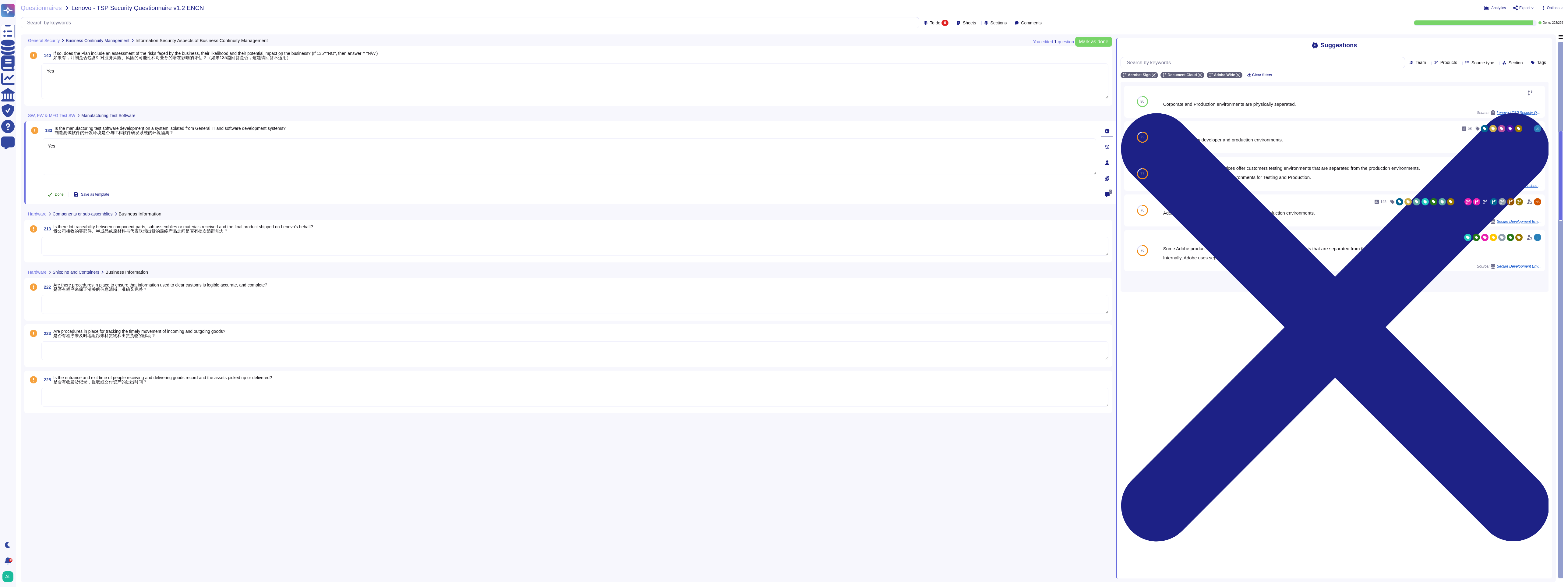
type textarea "Yes"
click at [55, 193] on span "Done" at bounding box center [59, 195] width 9 height 4
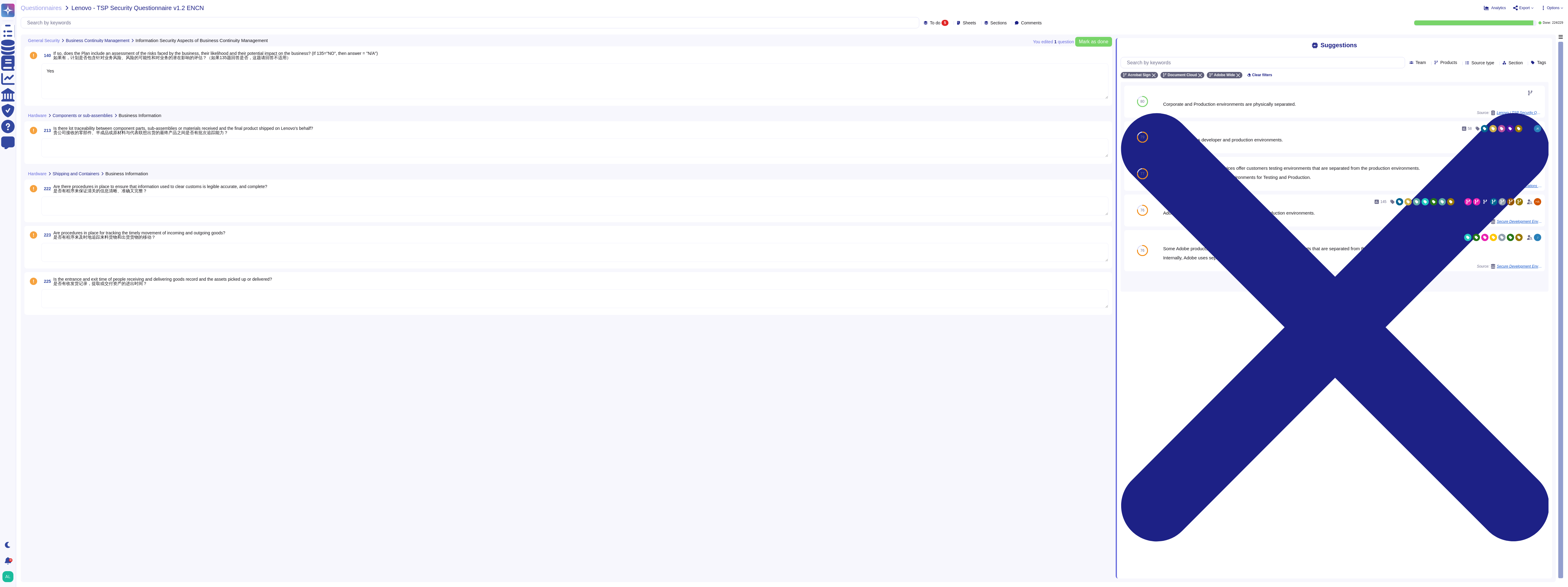
click at [74, 151] on textarea at bounding box center [575, 147] width 1067 height 19
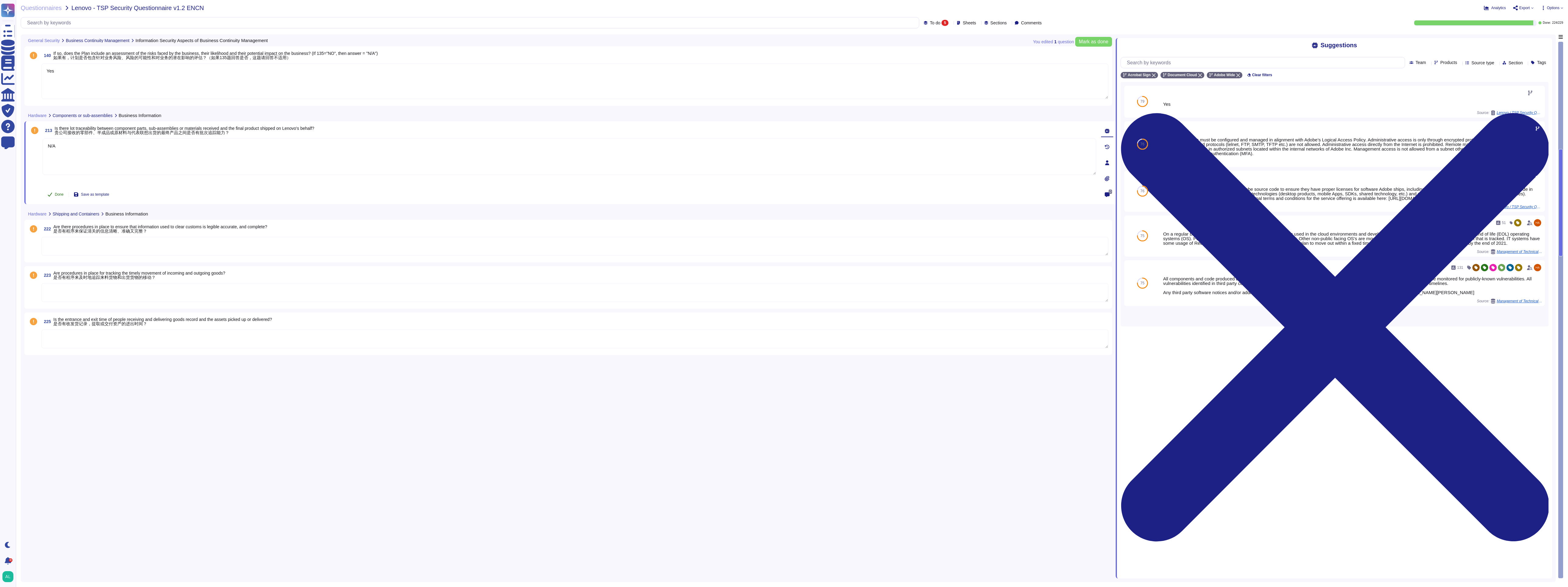
type textarea "N/A"
click at [59, 193] on span "Done" at bounding box center [59, 195] width 9 height 4
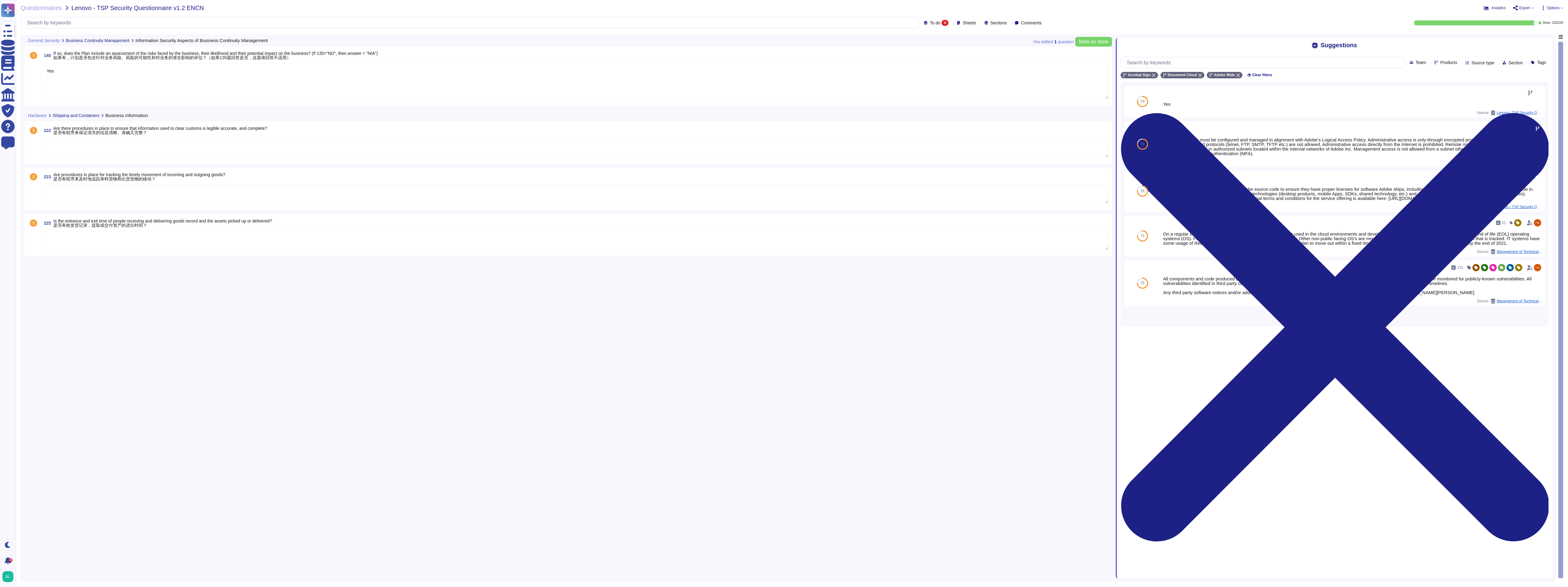
click at [120, 148] on textarea at bounding box center [575, 147] width 1067 height 19
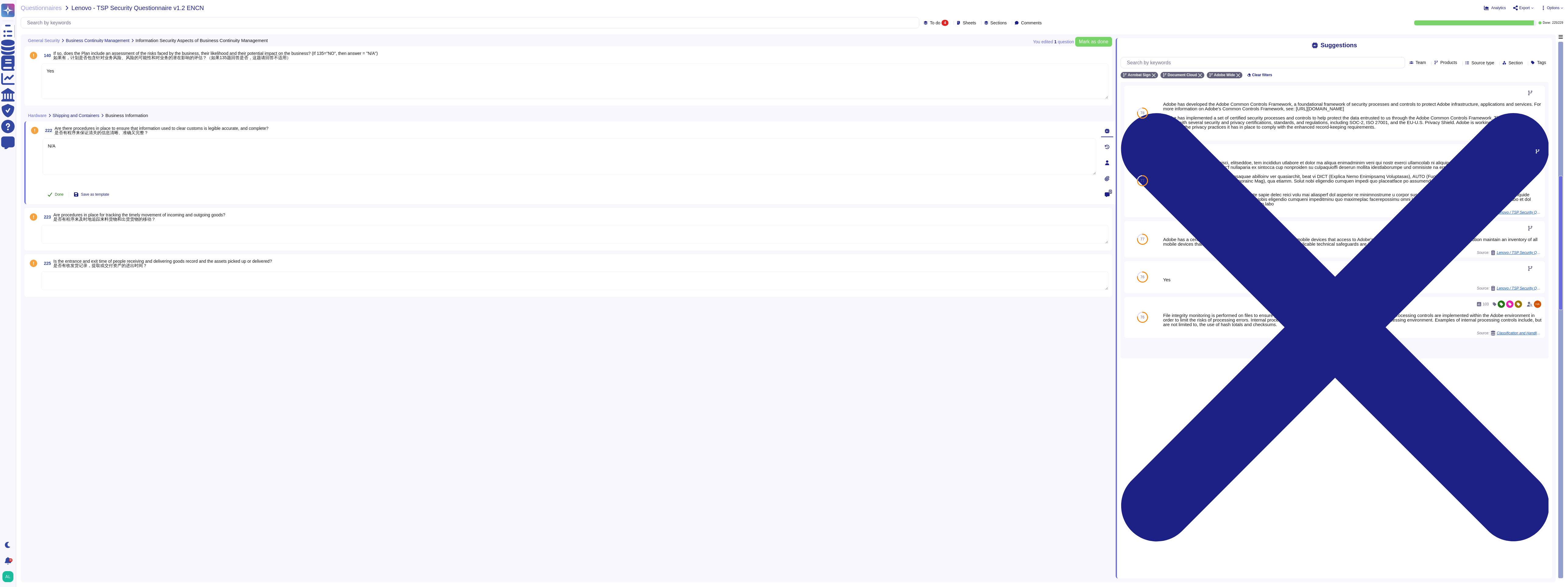
type textarea "N/A"
click at [51, 193] on icon at bounding box center [50, 195] width 5 height 4
click at [86, 147] on textarea at bounding box center [575, 147] width 1067 height 19
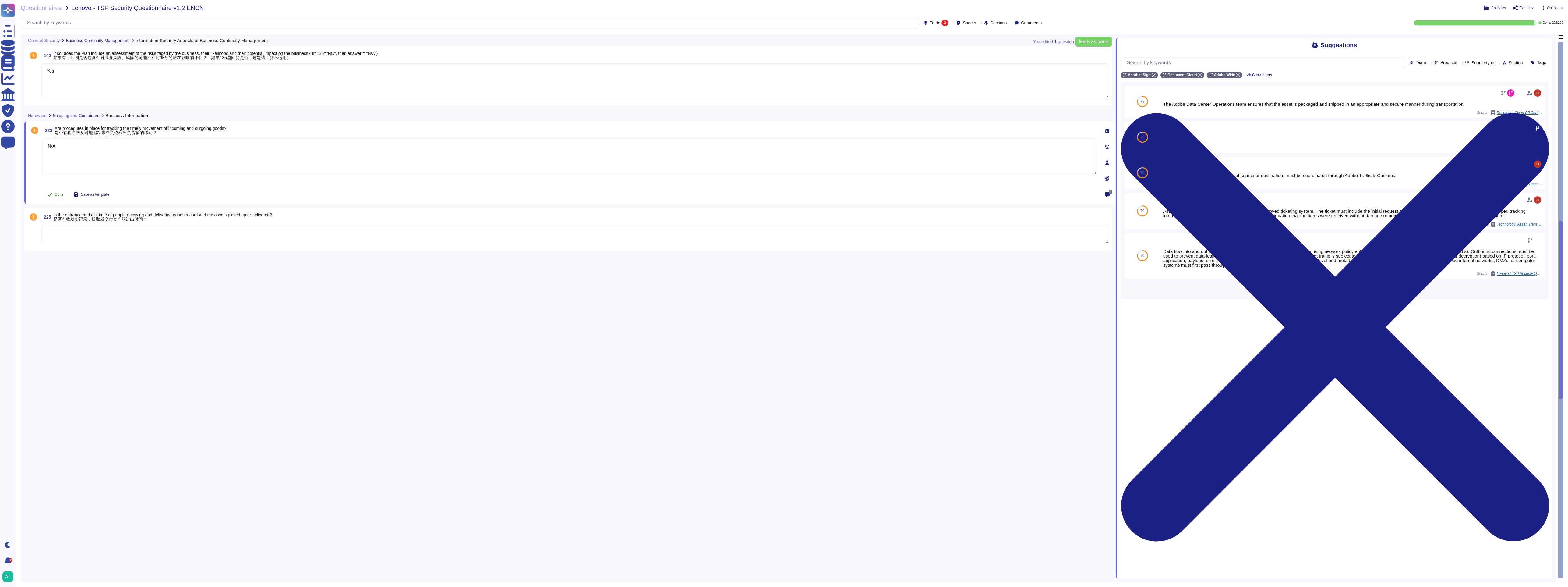
type textarea "N/A"
click at [45, 194] on button "Done" at bounding box center [56, 194] width 26 height 12
click at [45, 194] on div "140 If so, does the Plan include an assessment of the risks faced by the busine…" at bounding box center [570, 306] width 1091 height 544
drag, startPoint x: 45, startPoint y: 194, endPoint x: 114, endPoint y: 147, distance: 83.5
click at [114, 147] on textarea at bounding box center [575, 147] width 1067 height 19
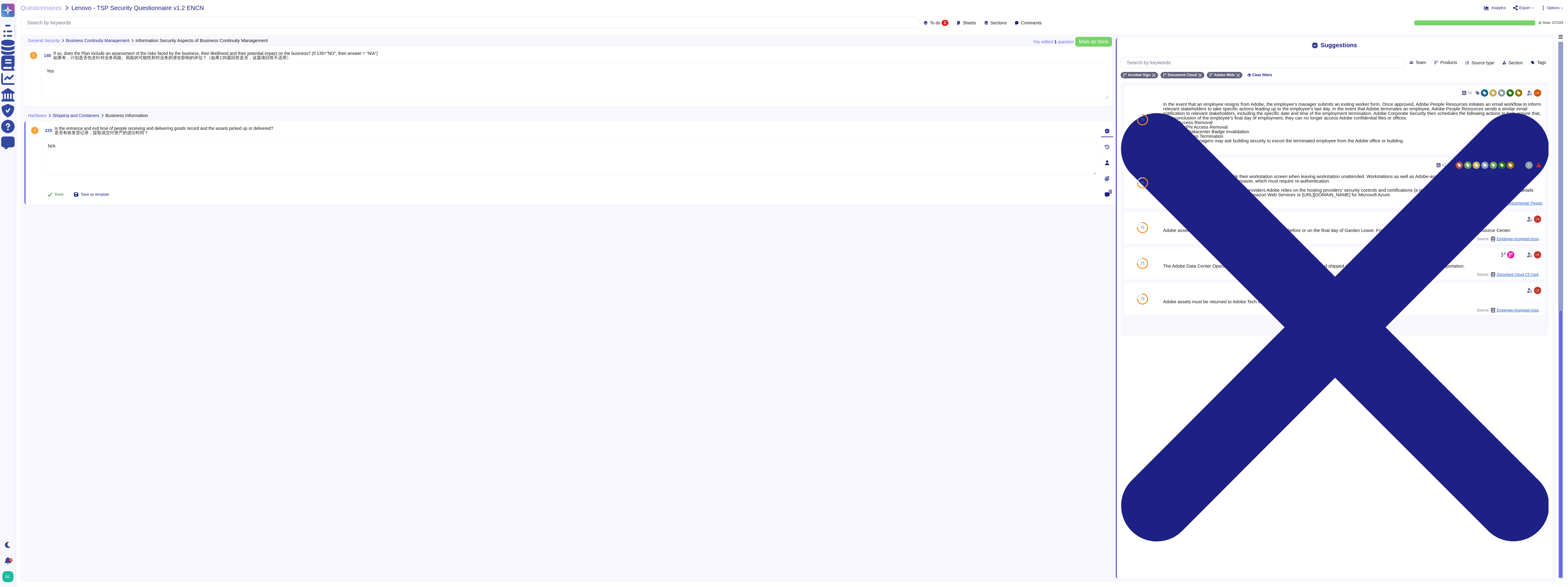
type textarea "N/A"
click at [50, 191] on button "Done" at bounding box center [56, 194] width 26 height 12
click at [50, 191] on div "140 If so, does the Plan include an assessment of the risks faced by the busine…" at bounding box center [570, 306] width 1091 height 544
click at [574, 39] on span "Mark as done" at bounding box center [1094, 42] width 30 height 5
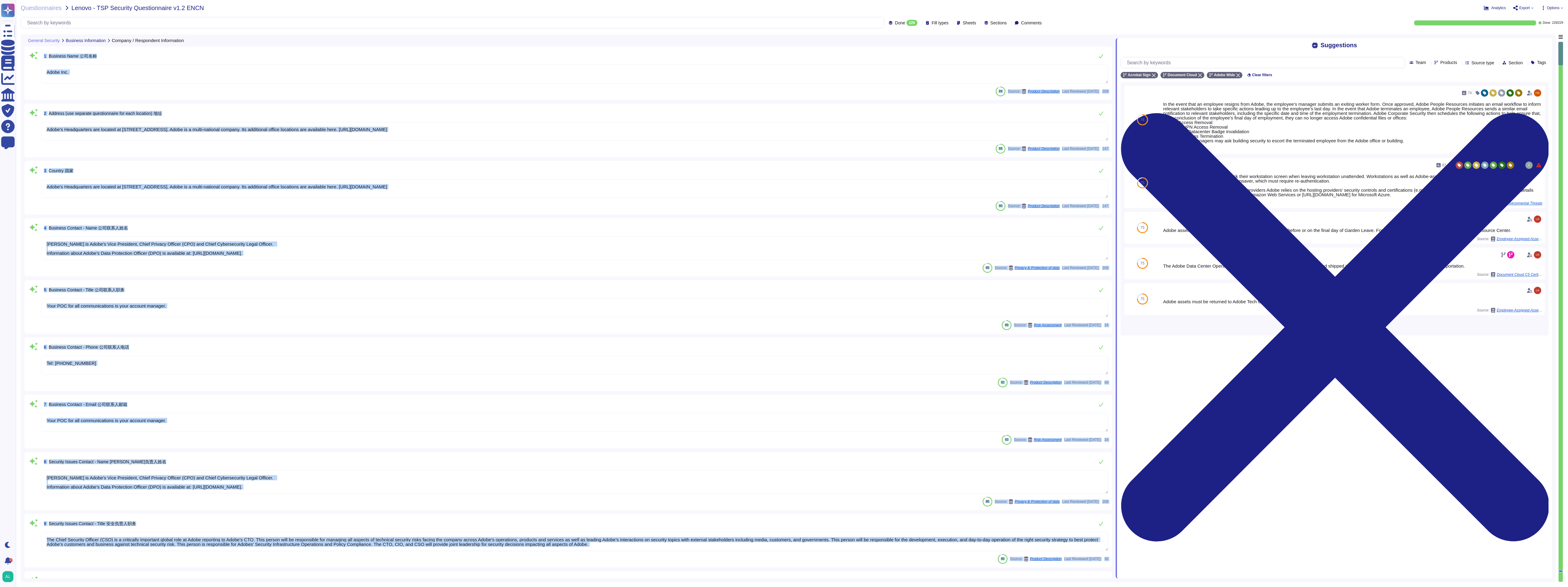
type textarea "Adobe Inc."
type textarea "Adobe's Headquarters are located at [STREET_ADDRESS]. Adobe is a multi-national…"
type textarea "[PERSON_NAME] is Adobe's Vice President, Chief Privacy Officer (CPO) and Chief …"
type textarea "Your POC for all communications is your account manager."
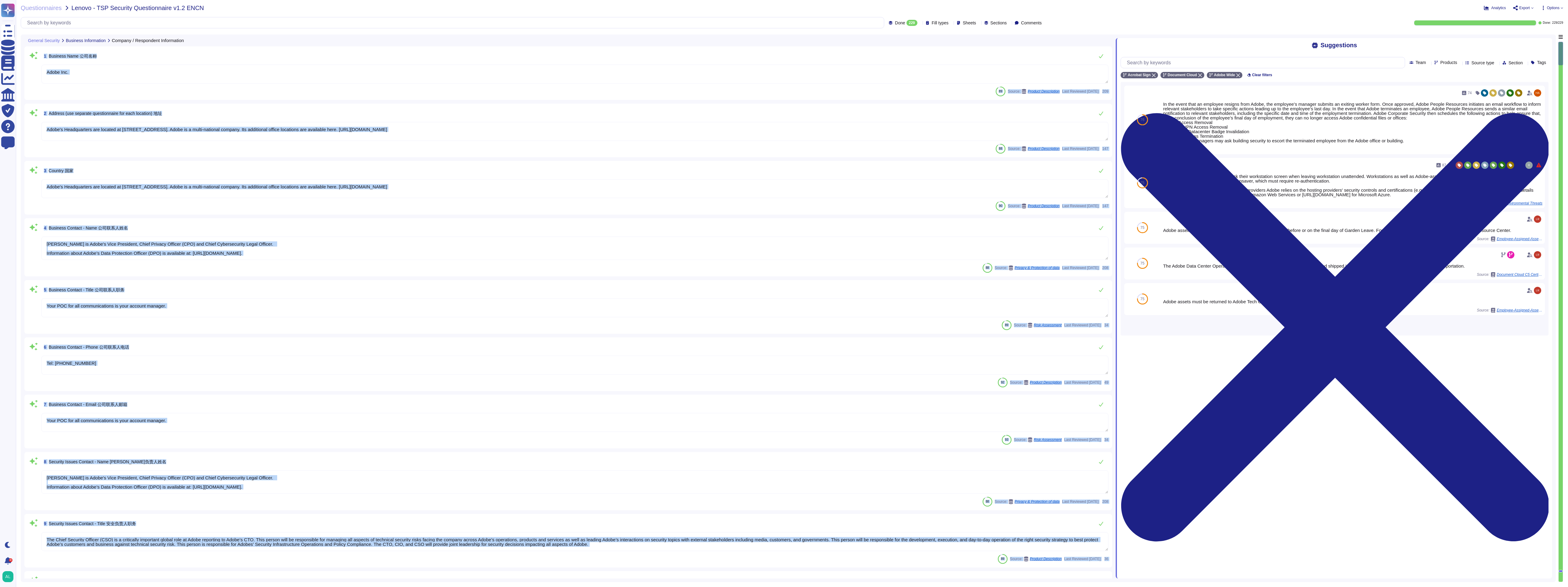
type textarea "Tel: [PHONE_NUMBER]"
type textarea "Your POC for all communications is your account manager."
type textarea "[PERSON_NAME] is Adobe's Vice President, Chief Privacy Officer (CPO) and Chief …"
type textarea "The Chief Security Officer (CSO) is a critically important global role at Adobe…"
type textarea "Please see your CSM"
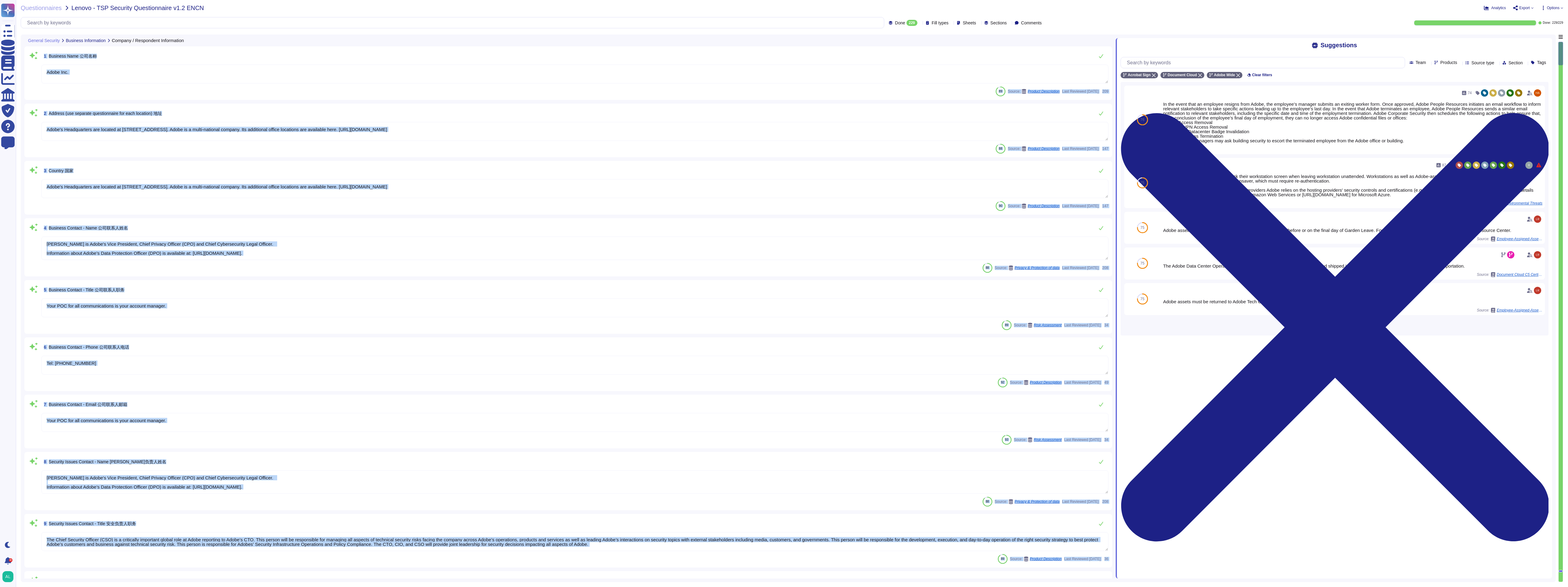
type textarea "Our team of security experts strives to quickly address security issues involvi…"
type textarea "[PERSON_NAME] is Adobe's Vice President, Chief Privacy Officer (CPO) and Chief …"
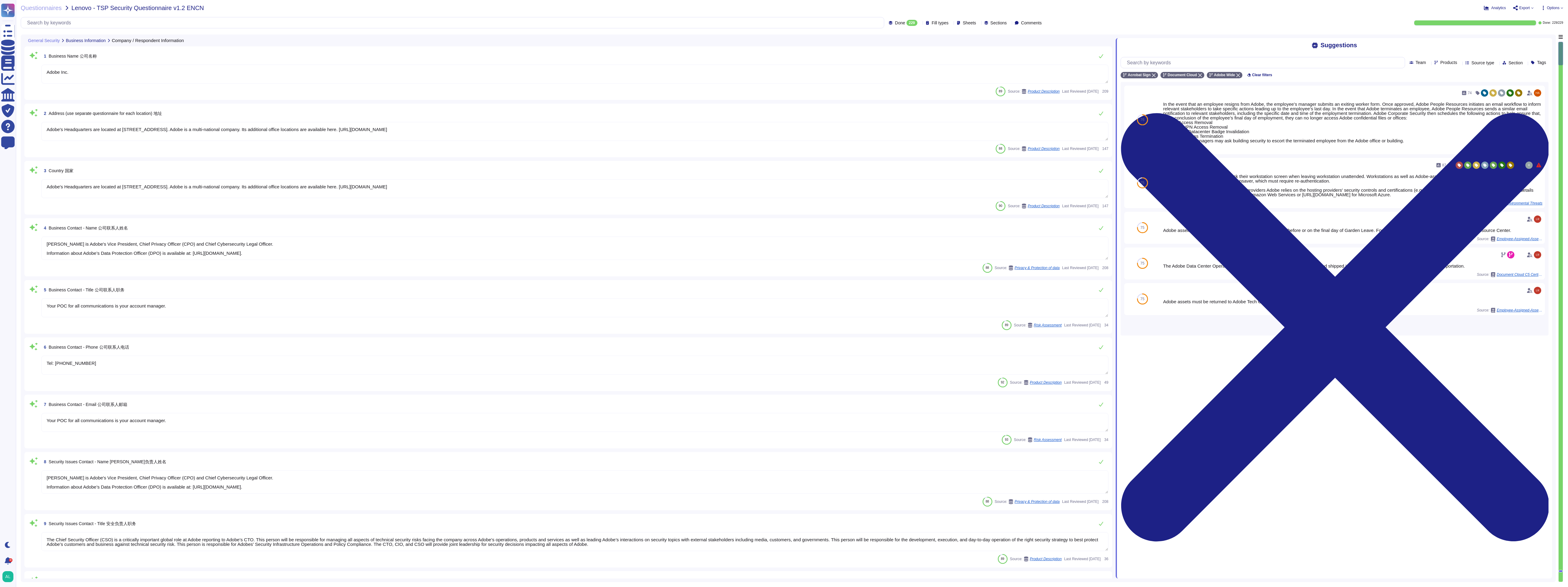
click at [574, 7] on span "Options" at bounding box center [1552, 8] width 12 height 4
click at [574, 10] on div "Analytics Export Options Autofill Set Format Delete" at bounding box center [1225, 8] width 677 height 6
click at [574, 11] on div "Questionnaires Lenovo - TSP Security Questionnaire v1.2 ENCN Analytics Export O…" at bounding box center [792, 294] width 1552 height 587
click at [574, 8] on span "Export" at bounding box center [1524, 8] width 10 height 4
click at [574, 37] on p "Download" at bounding box center [1545, 45] width 21 height 17
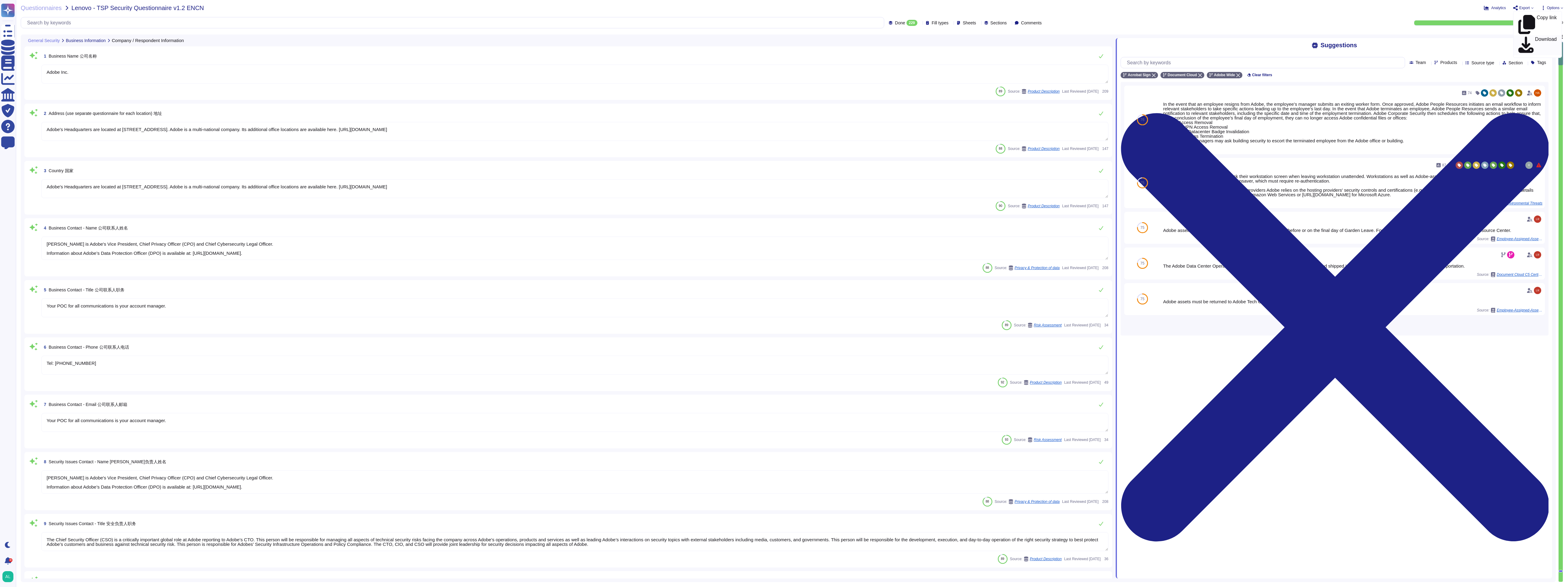
click at [574, 24] on div at bounding box center [1475, 23] width 122 height 5
